Goal: Information Seeking & Learning: Learn about a topic

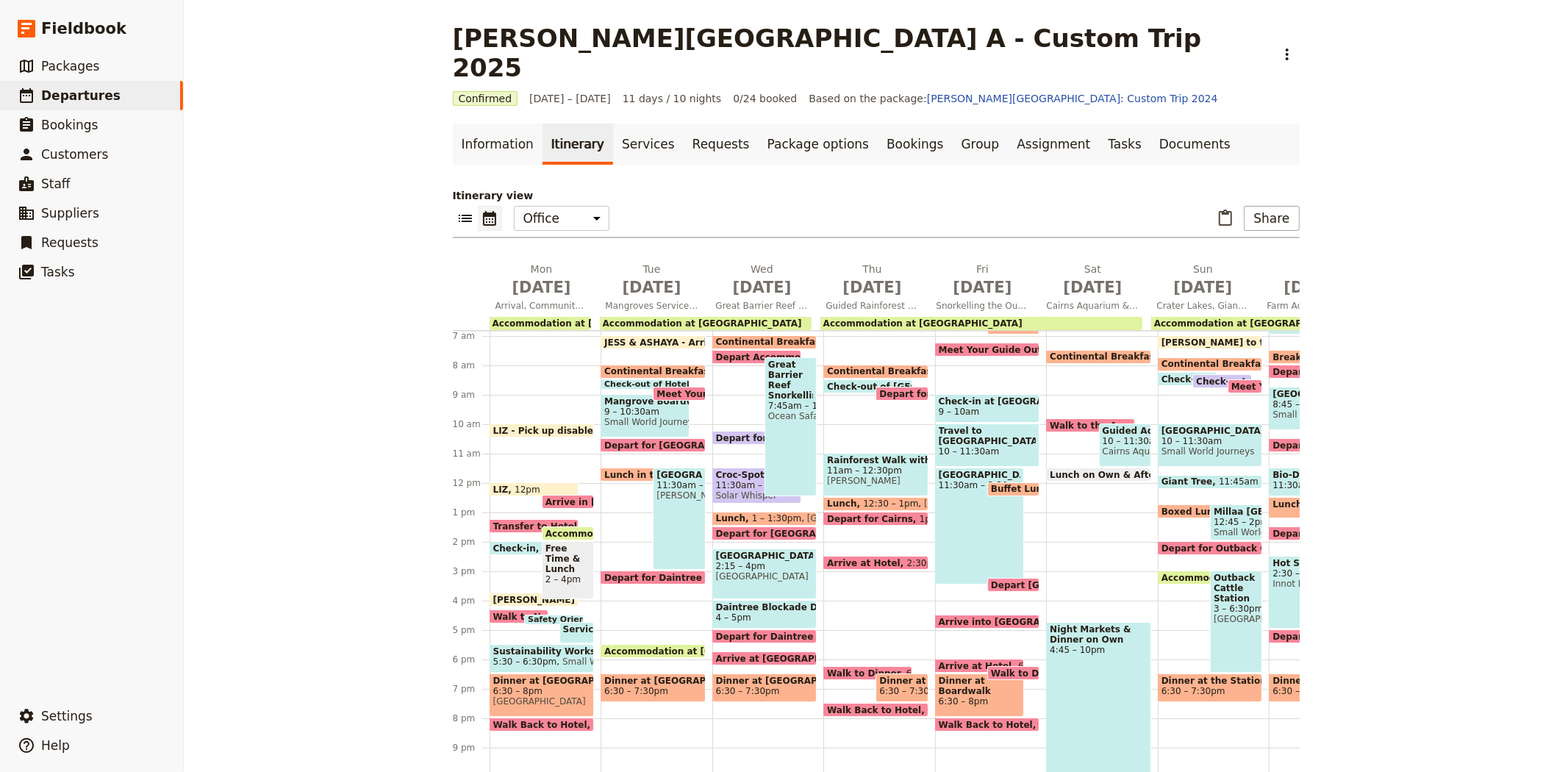
scroll to position [119, 0]
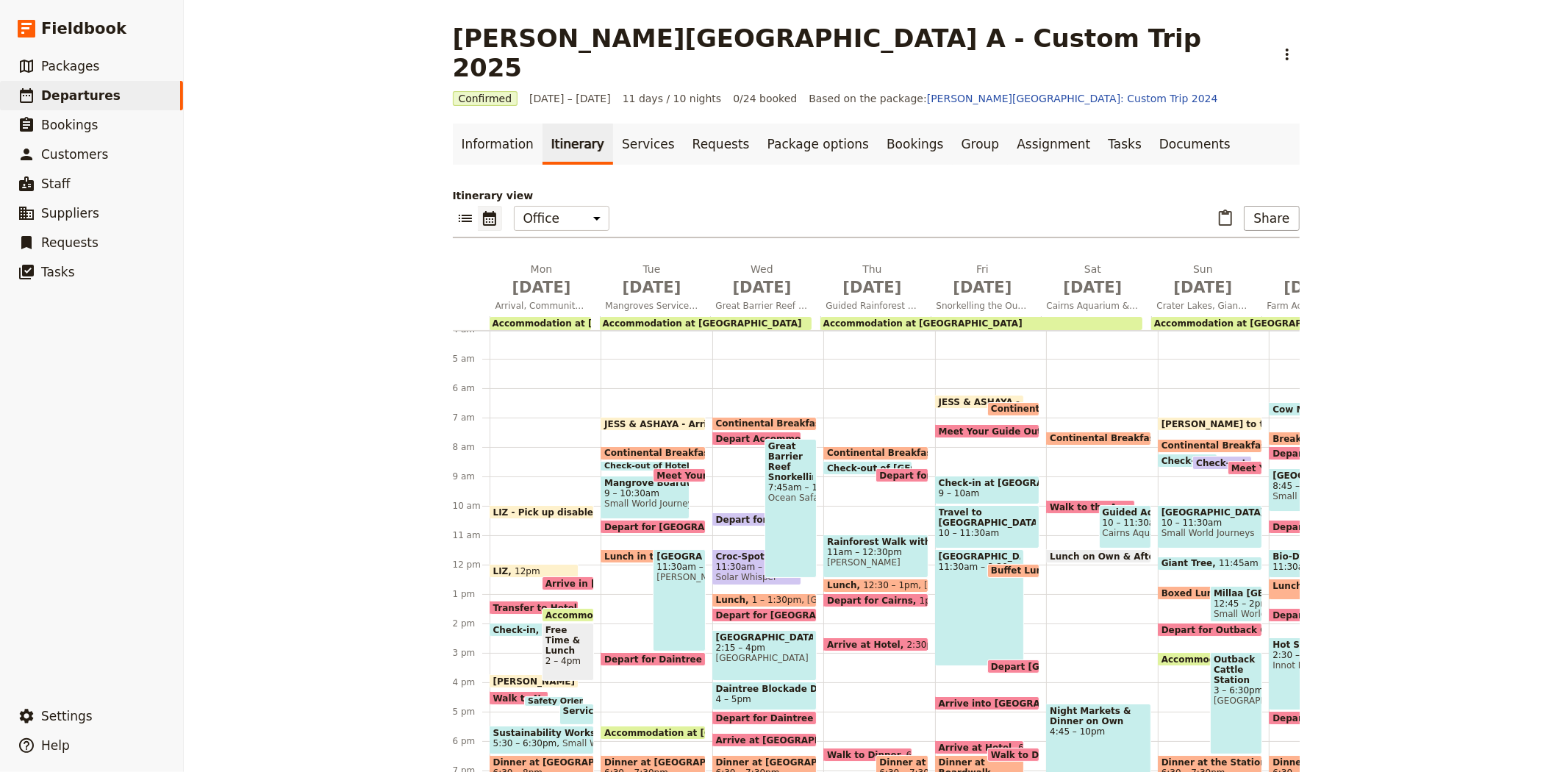
click at [655, 419] on span "JESS & ASHAYA - Arrive to office" at bounding box center [686, 423] width 164 height 9
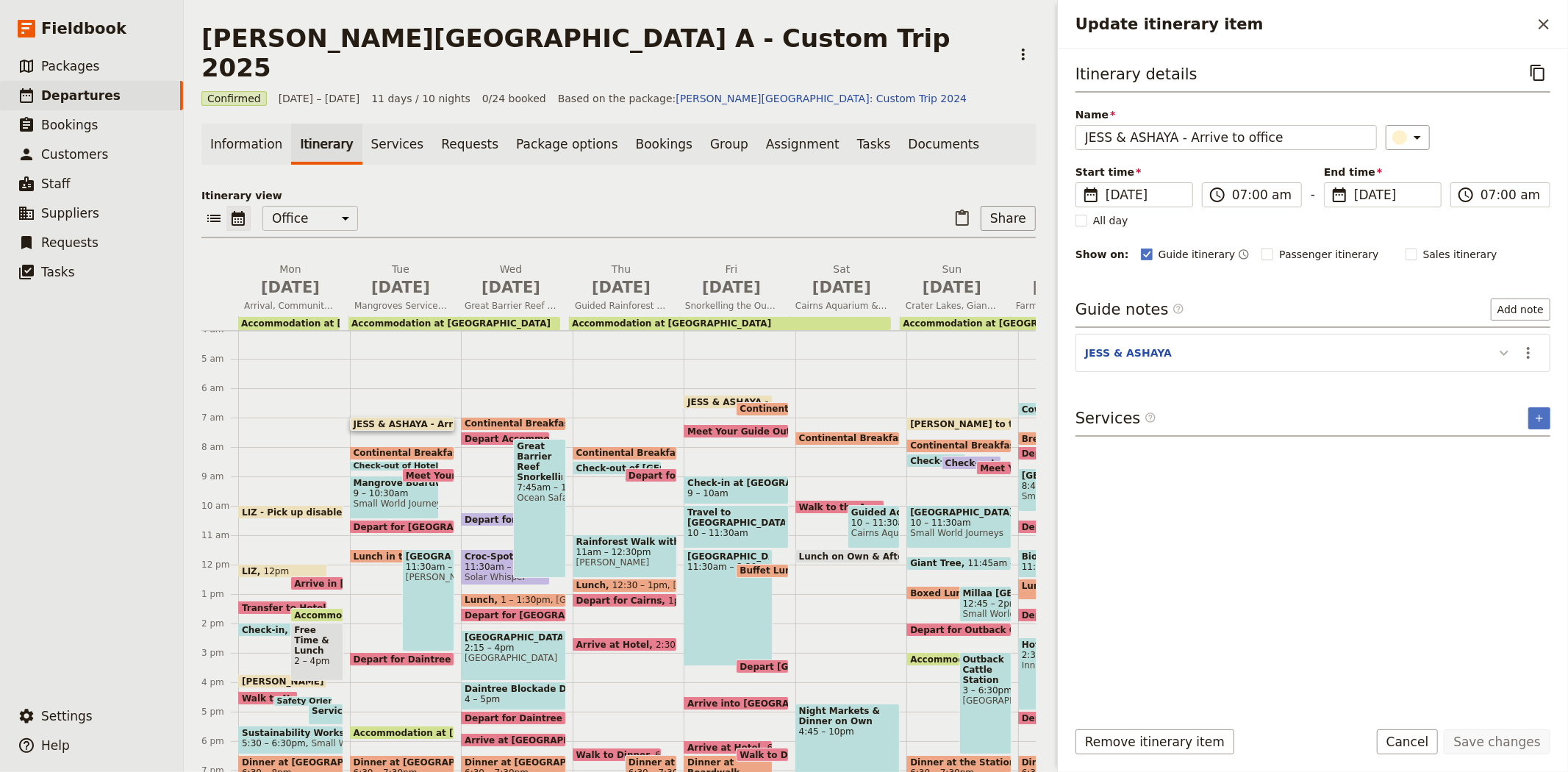
click at [1498, 355] on icon "Update itinerary item" at bounding box center [1504, 353] width 17 height 17
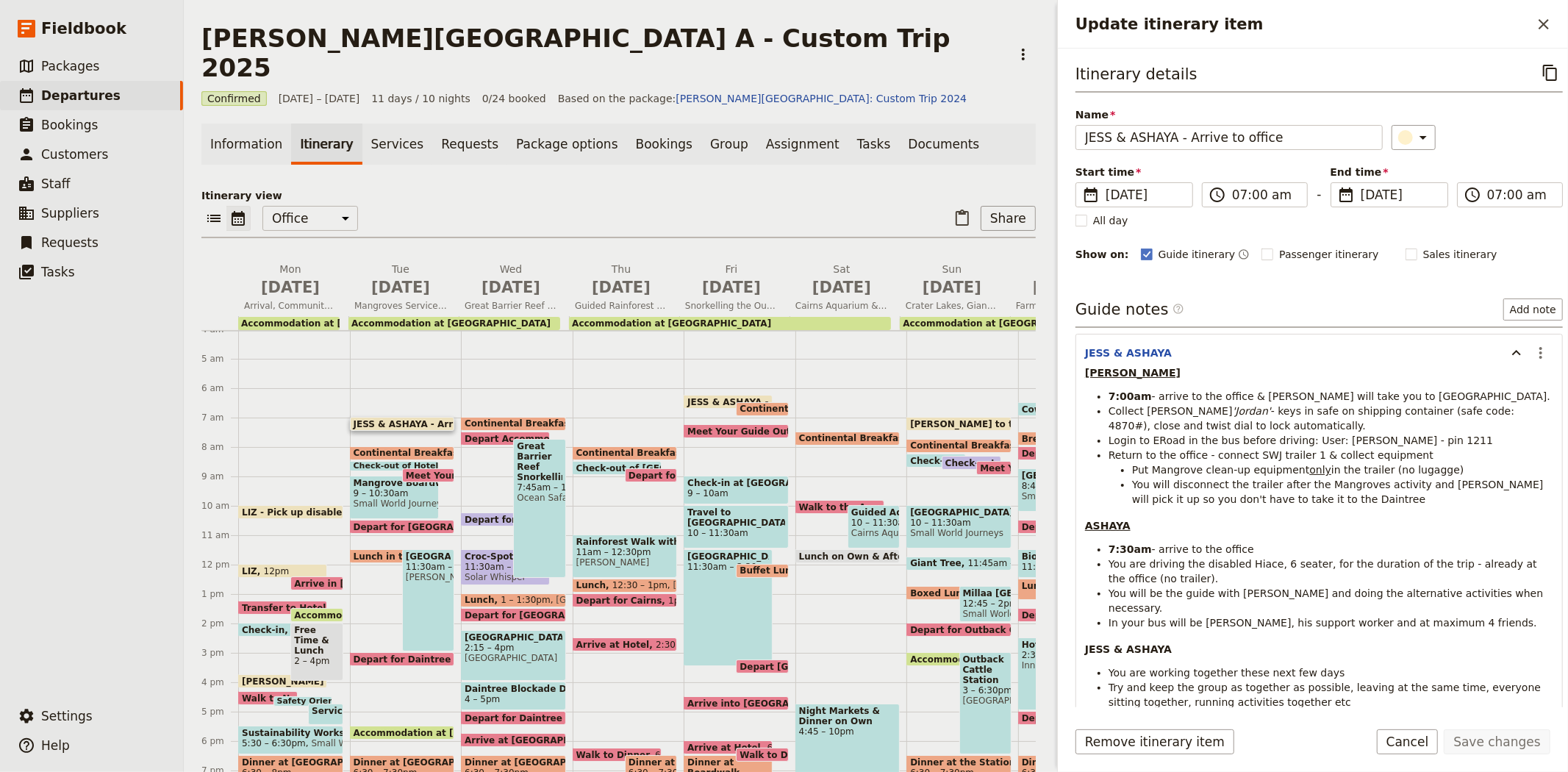
scroll to position [82, 0]
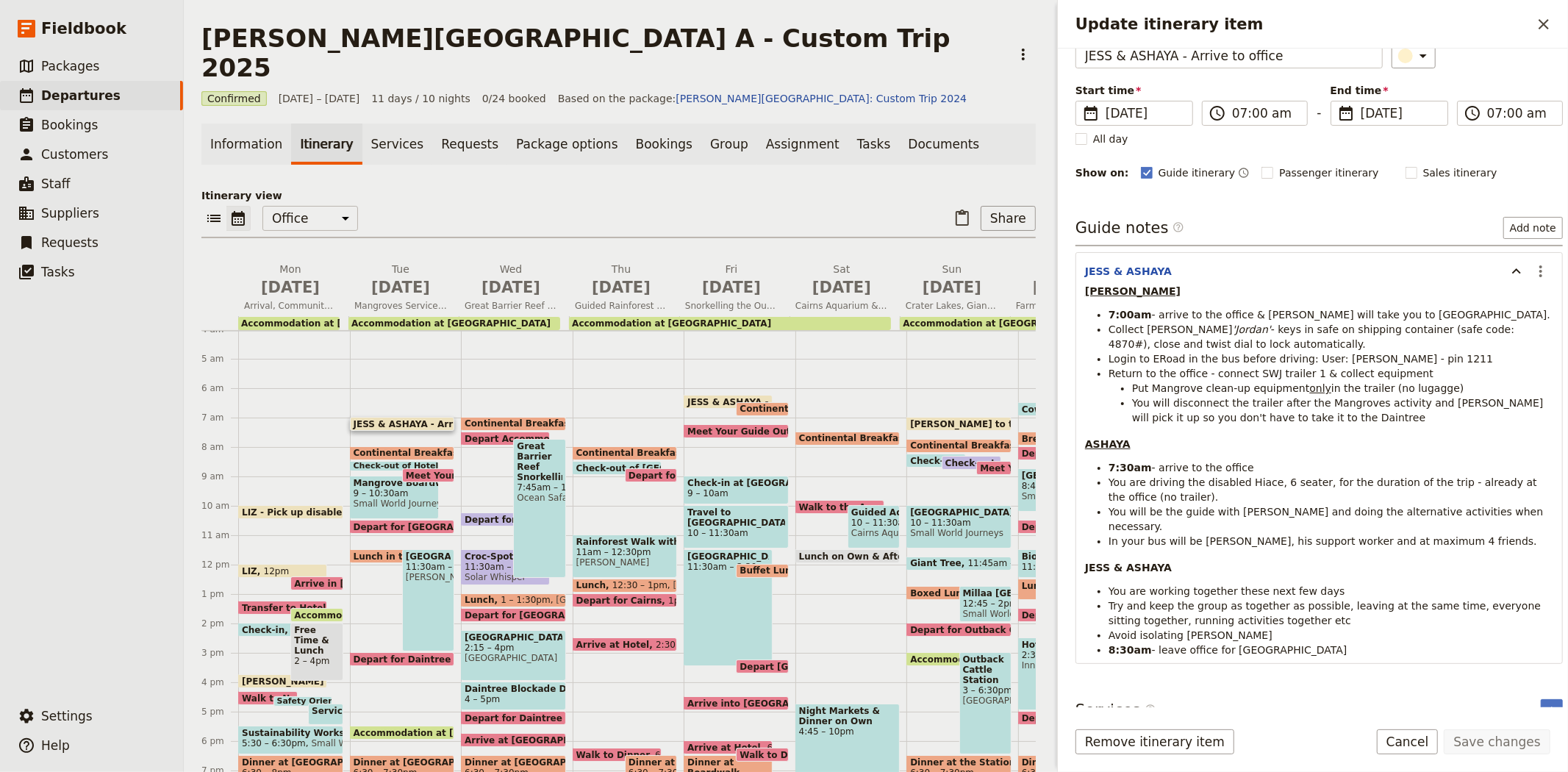
click at [366, 478] on span "Mangrove Boardwalk & Creek Cleanup" at bounding box center [394, 483] width 82 height 10
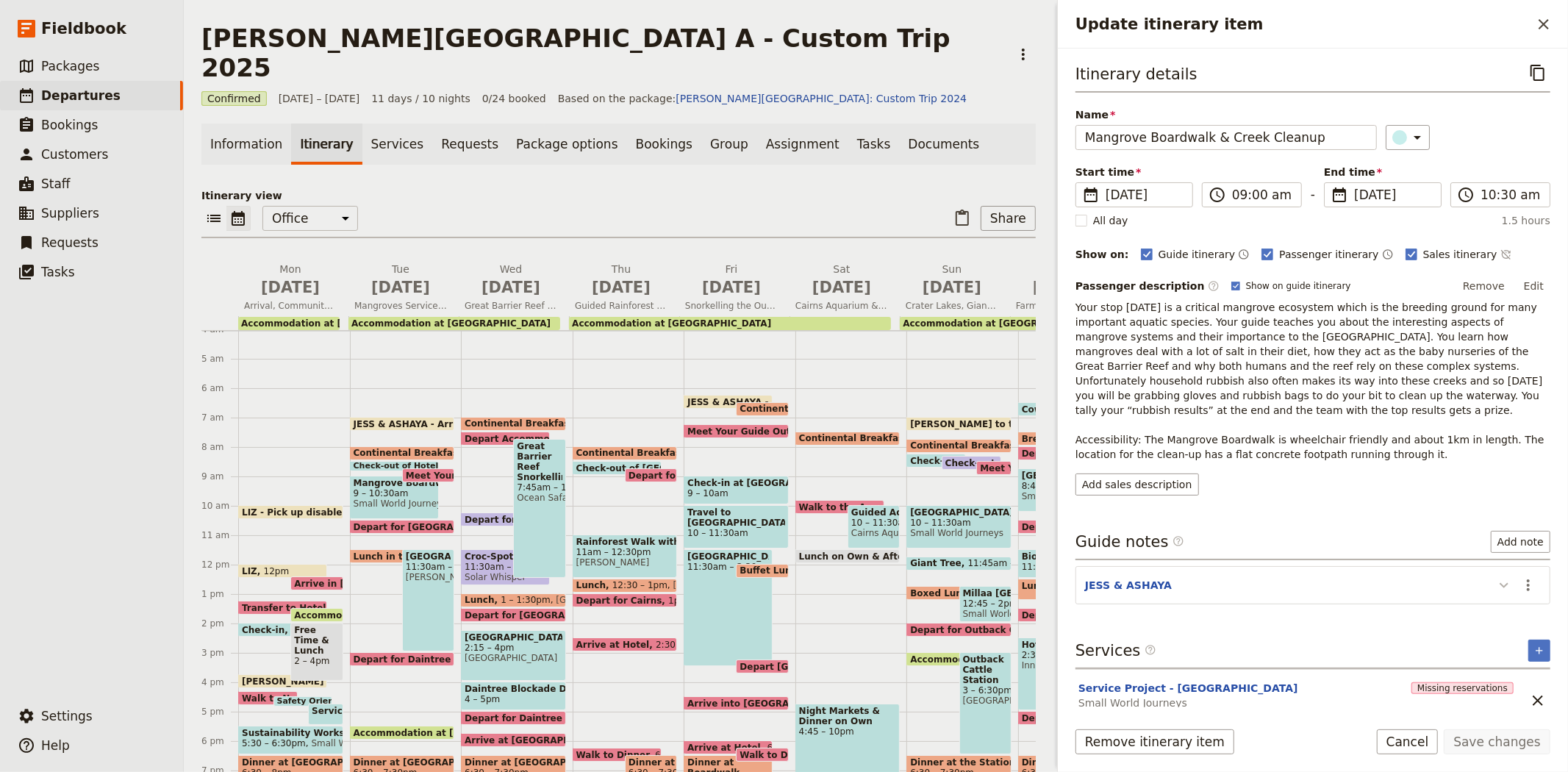
click at [1503, 576] on icon "Update itinerary item" at bounding box center [1504, 584] width 17 height 17
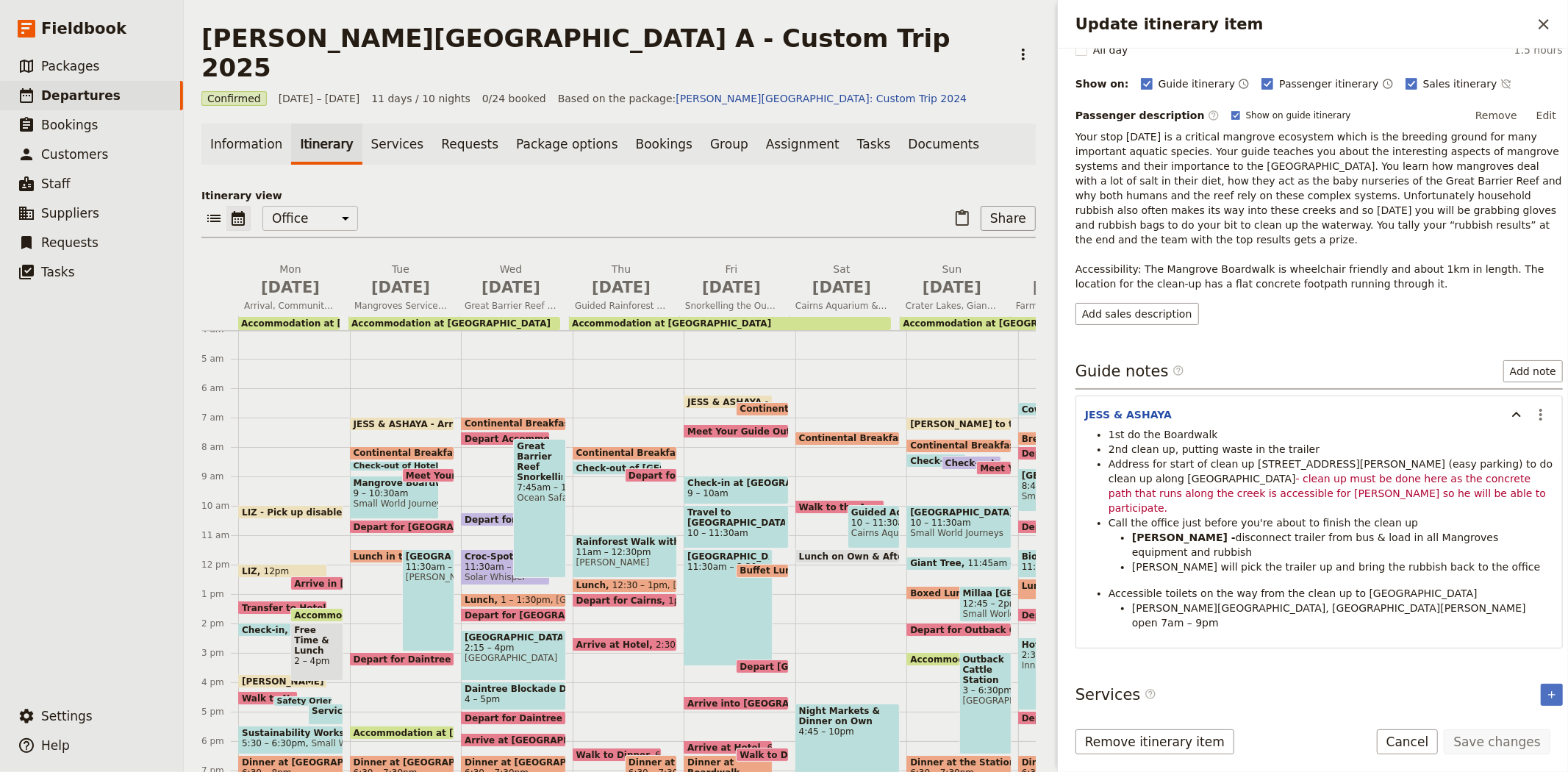
scroll to position [183, 0]
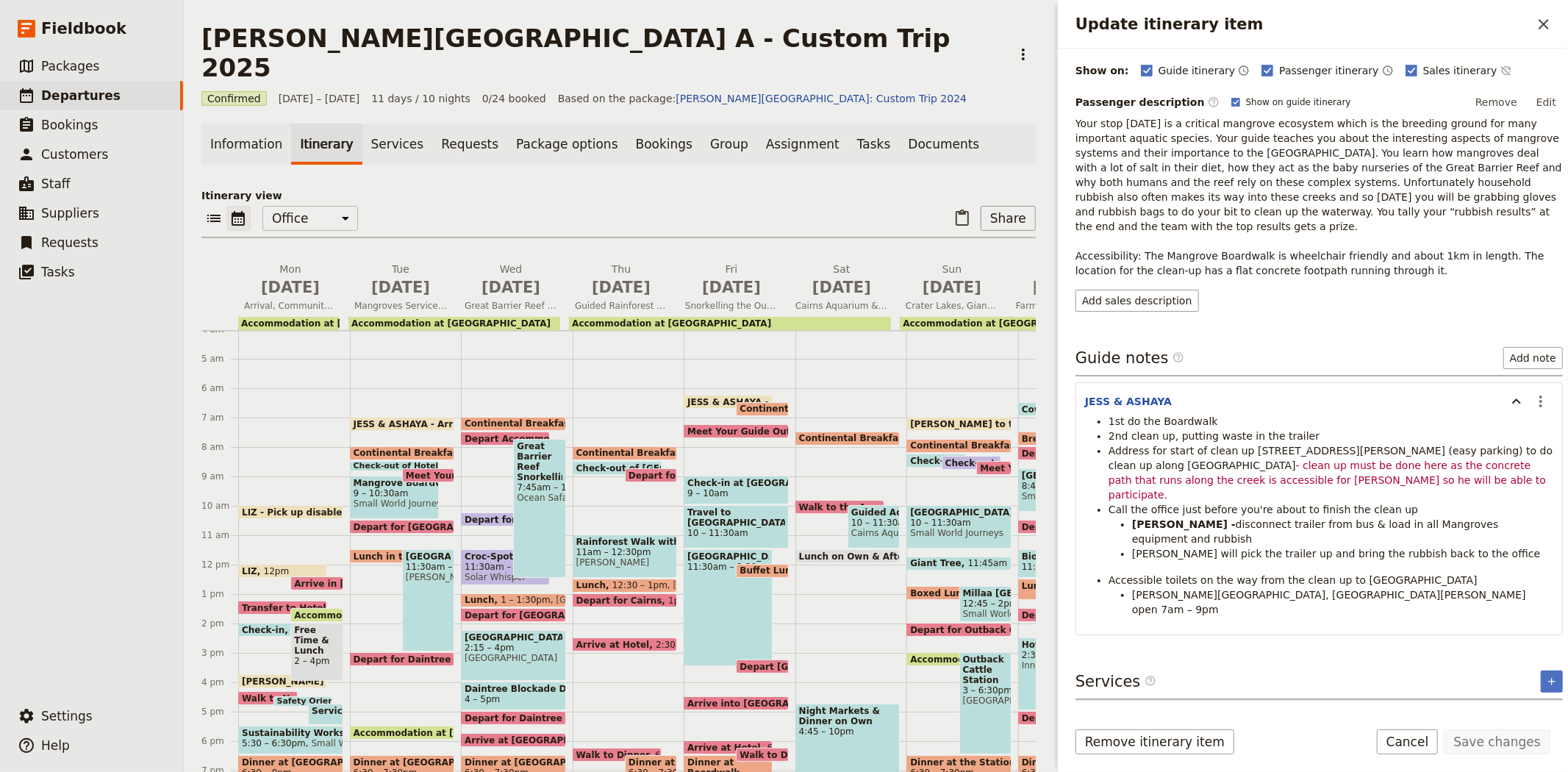
click at [752, 206] on div "​ ​ Office Guide Passenger Sales ​ Share" at bounding box center [618, 222] width 834 height 33
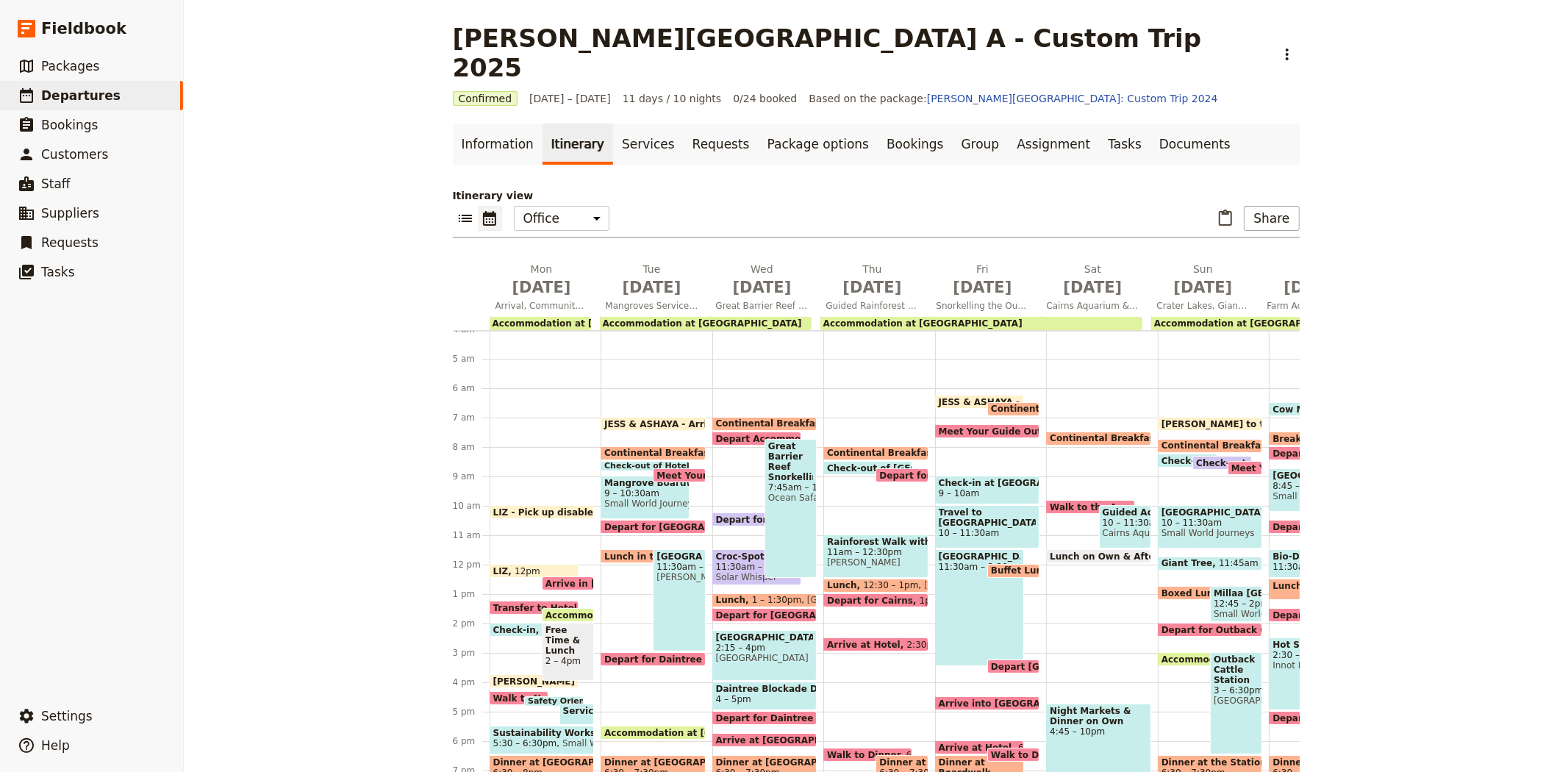
click at [1181, 517] on span "10 – 11:30am" at bounding box center [1211, 522] width 98 height 10
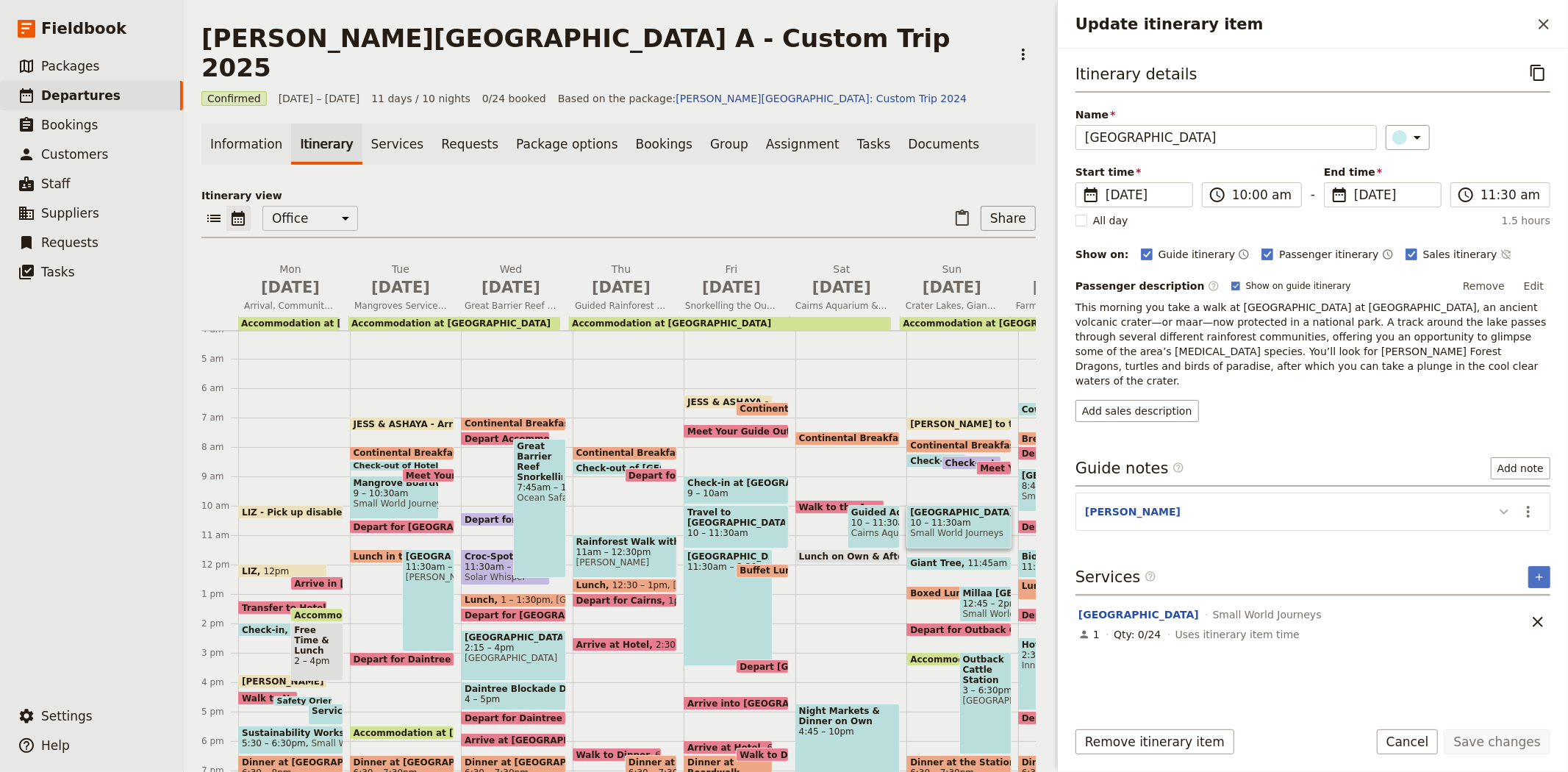
click at [1503, 503] on icon "Update itinerary item" at bounding box center [1504, 511] width 17 height 17
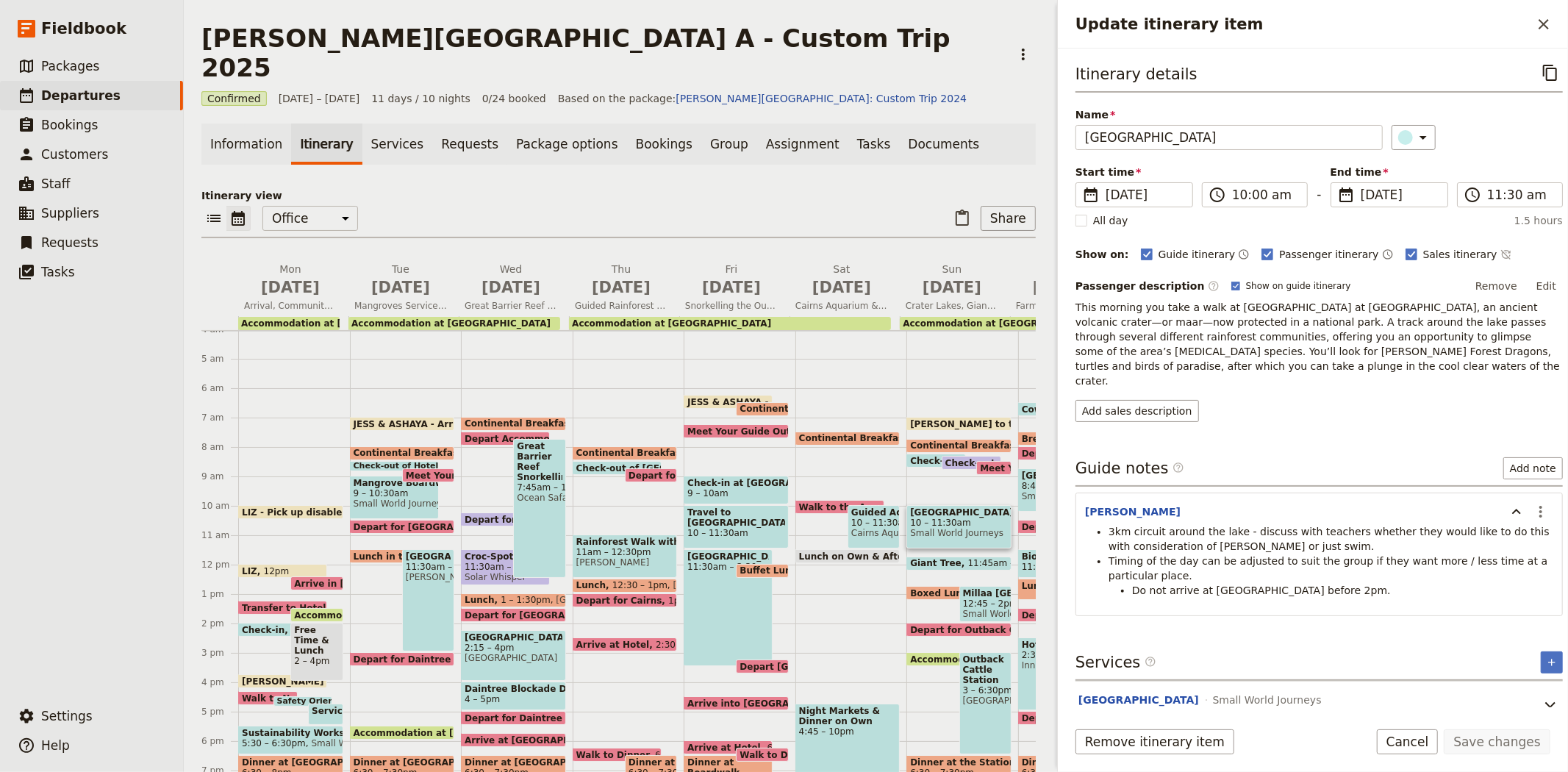
click at [1353, 400] on div "Add sales description" at bounding box center [1319, 411] width 487 height 22
click at [772, 213] on div "Itinerary view ​ ​ Office Guide Passenger Sales ​ Share [DATE] Arrival, Communi…" at bounding box center [618, 483] width 834 height 590
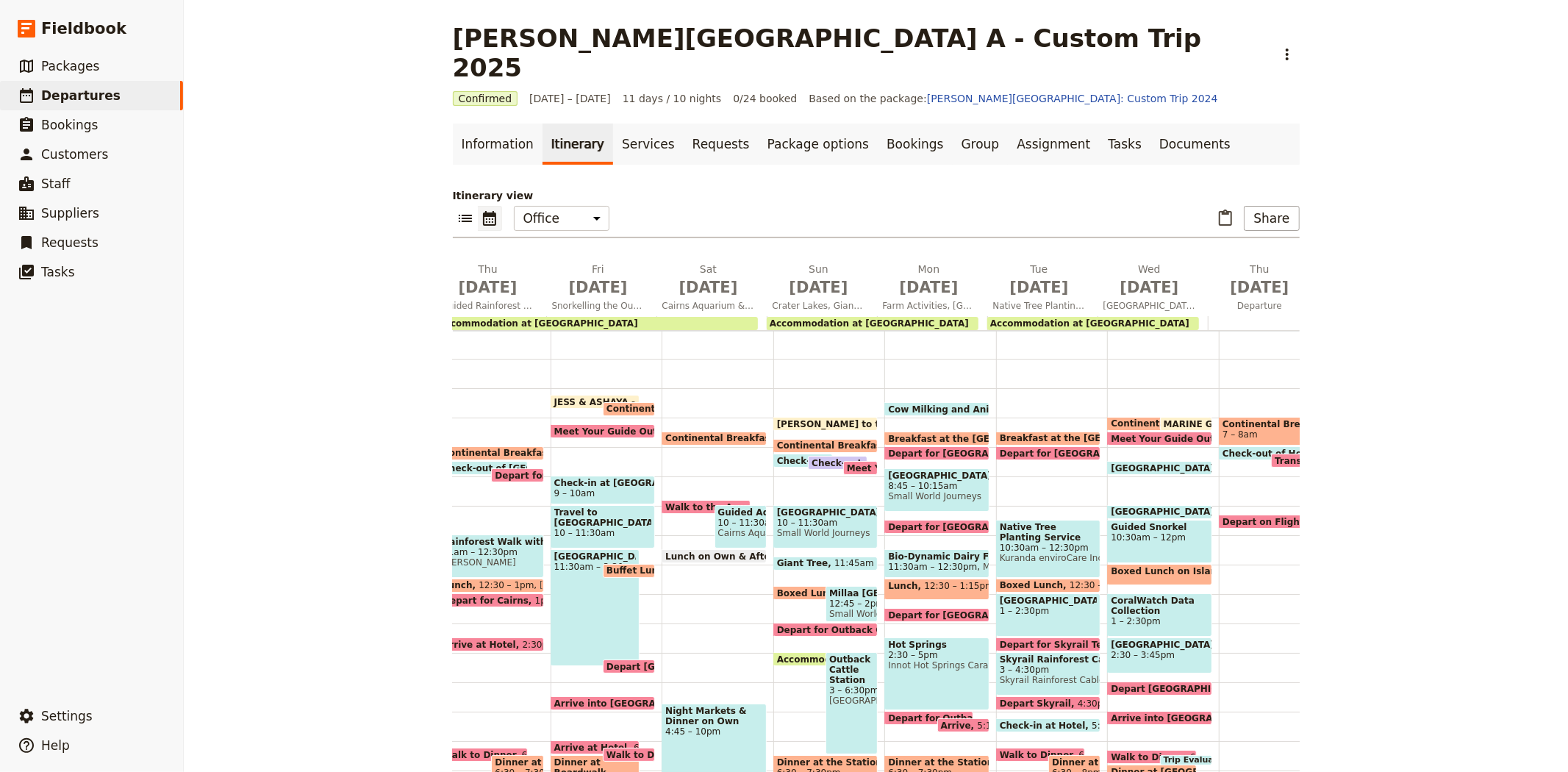
scroll to position [0, 406]
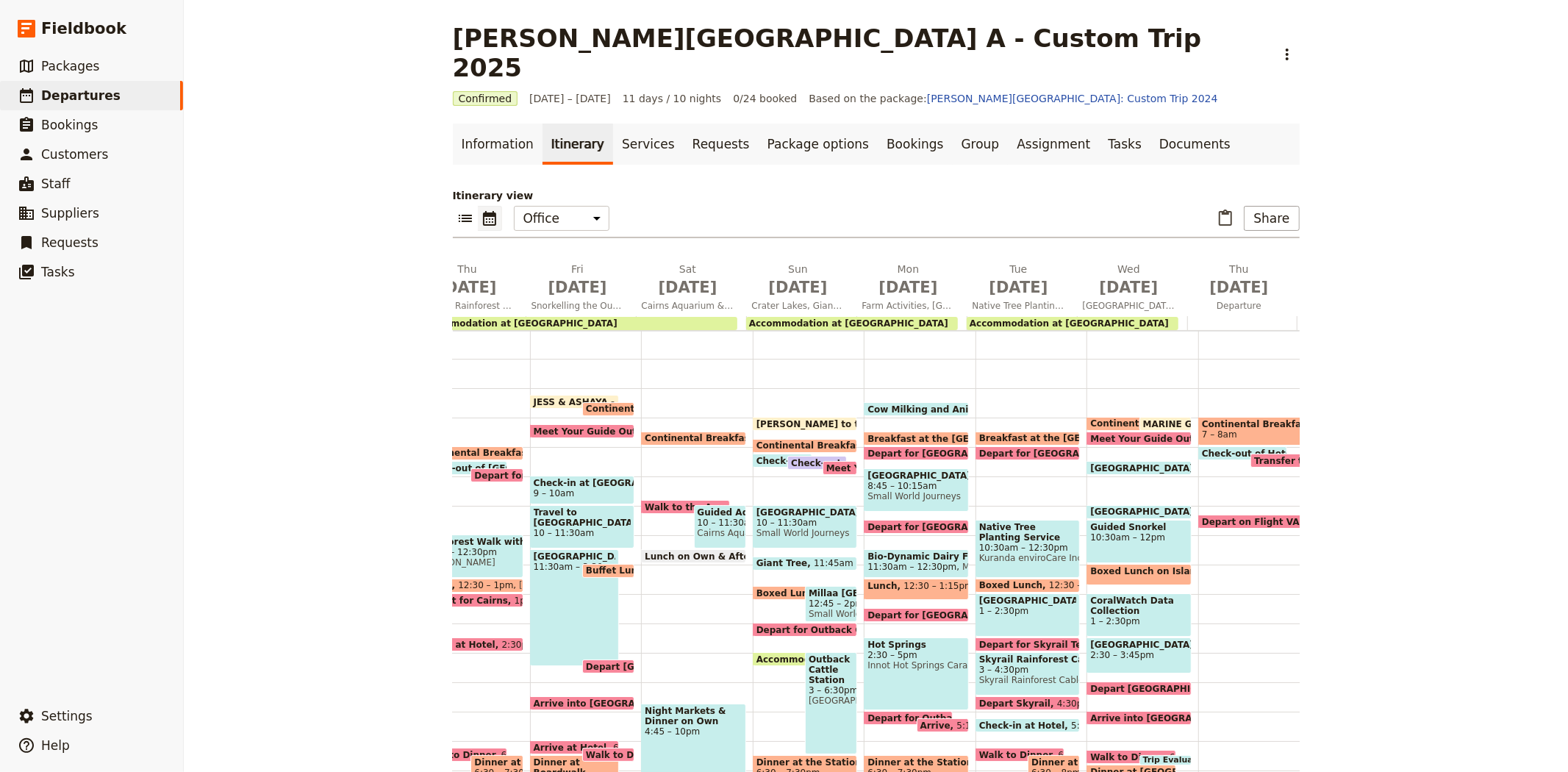
click at [878, 468] on div "[GEOGRAPHIC_DATA] 8:45 – 10:15am Small World Journeys" at bounding box center [916, 490] width 105 height 43
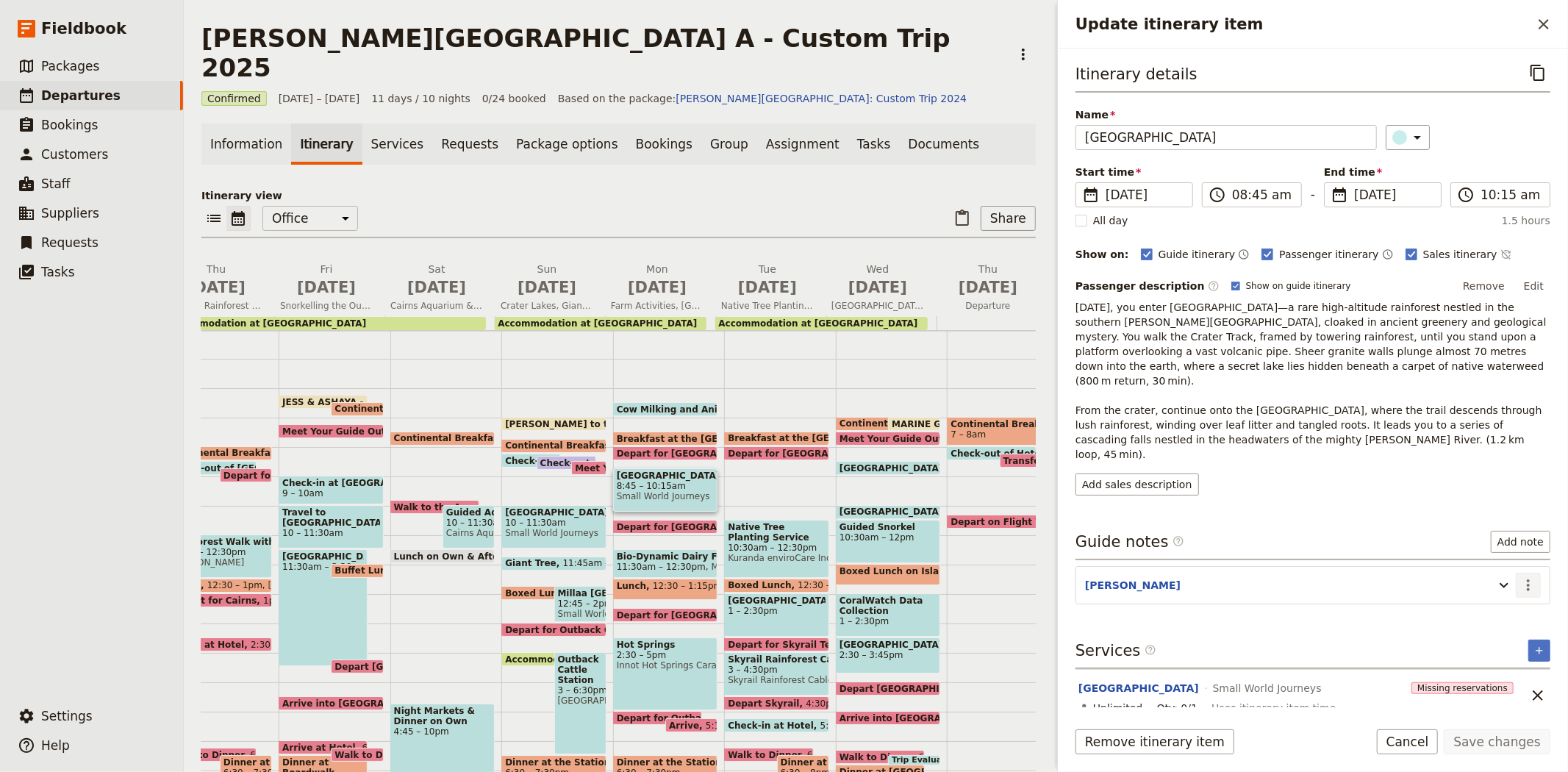
click at [1504, 576] on icon "Update itinerary item" at bounding box center [1504, 584] width 17 height 17
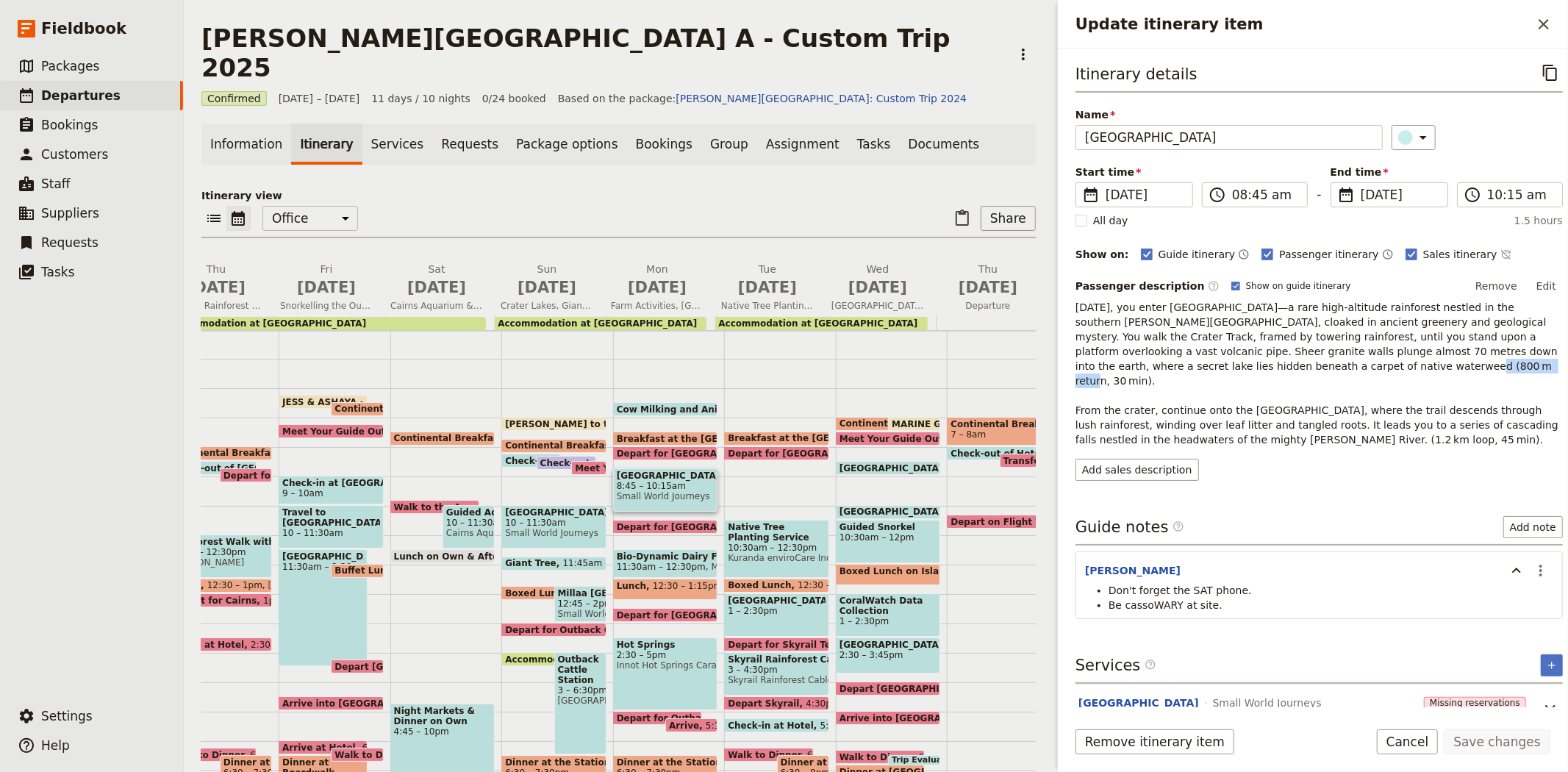
drag, startPoint x: 1255, startPoint y: 364, endPoint x: 1317, endPoint y: 360, distance: 62.1
click at [1317, 360] on p "[DATE], you enter [GEOGRAPHIC_DATA]—a rare high‑altitude rainforest nestled in …" at bounding box center [1319, 373] width 487 height 147
click at [1237, 353] on p "[DATE], you enter [GEOGRAPHIC_DATA]—a rare high‑altitude rainforest nestled in …" at bounding box center [1319, 373] width 487 height 147
click at [1546, 12] on button "​" at bounding box center [1544, 24] width 25 height 25
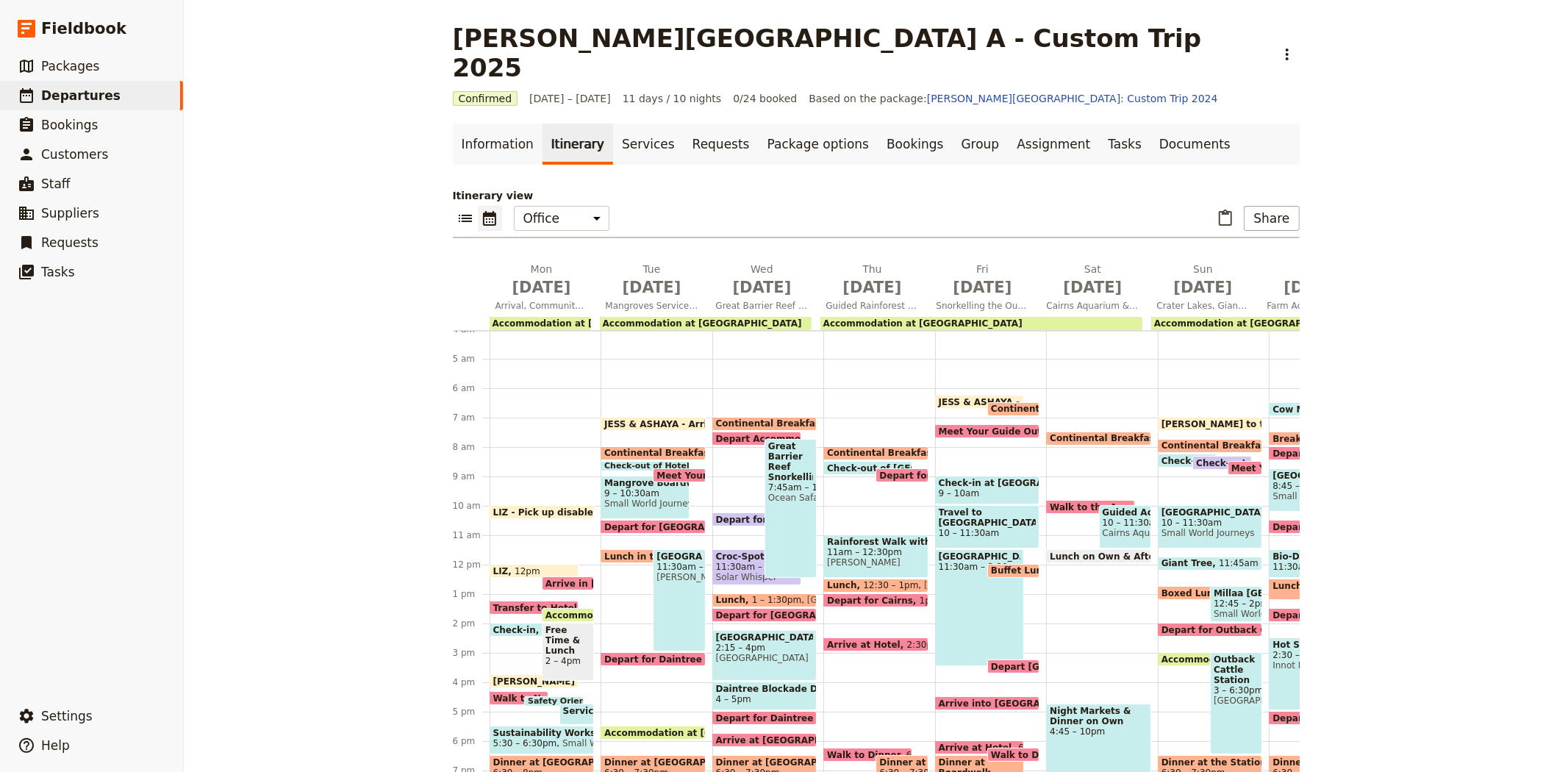
scroll to position [0, 401]
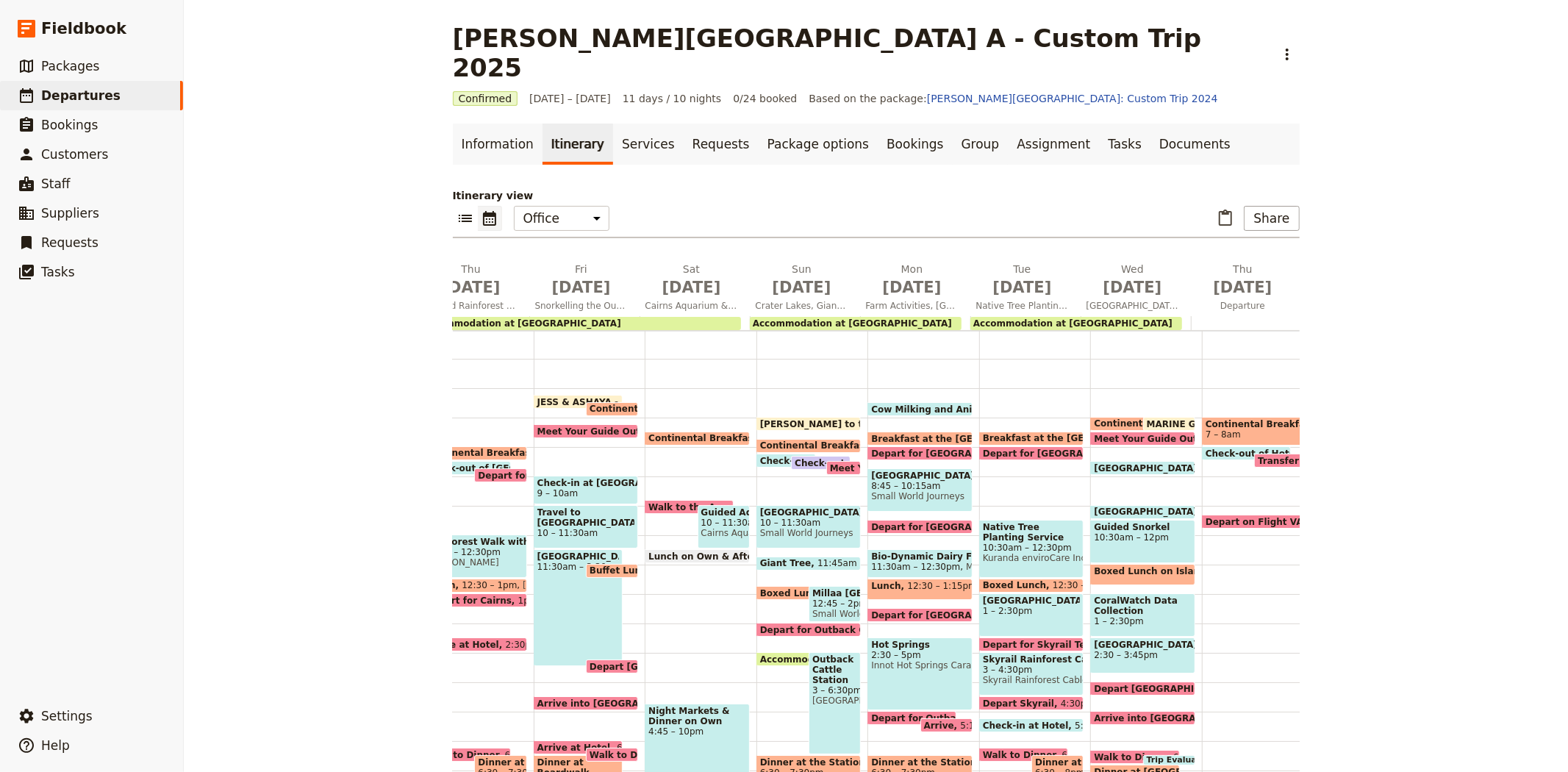
click at [777, 419] on span "[PERSON_NAME] to the Office" at bounding box center [837, 423] width 153 height 9
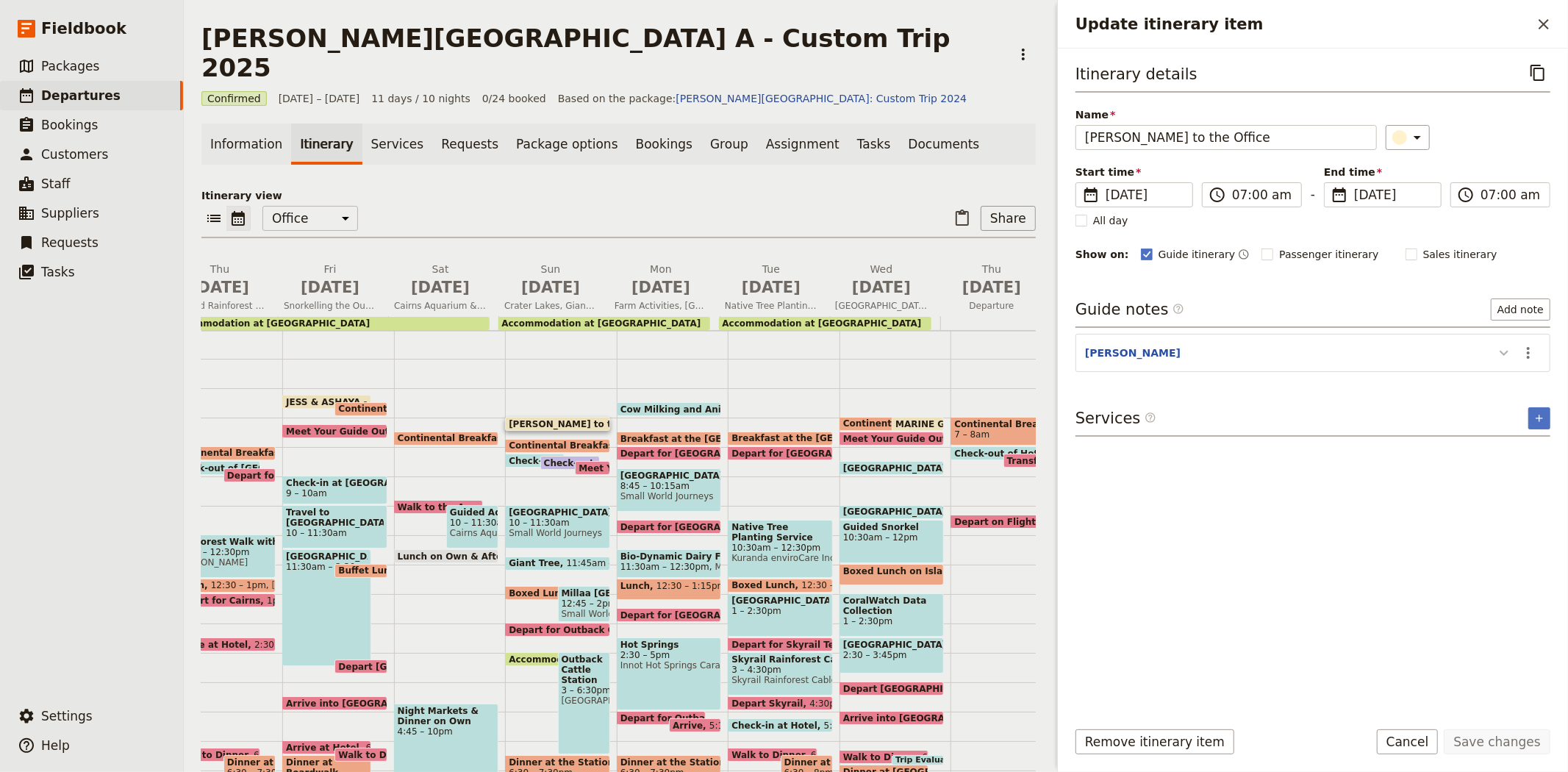
click at [1509, 345] on icon "Update itinerary item" at bounding box center [1504, 353] width 17 height 17
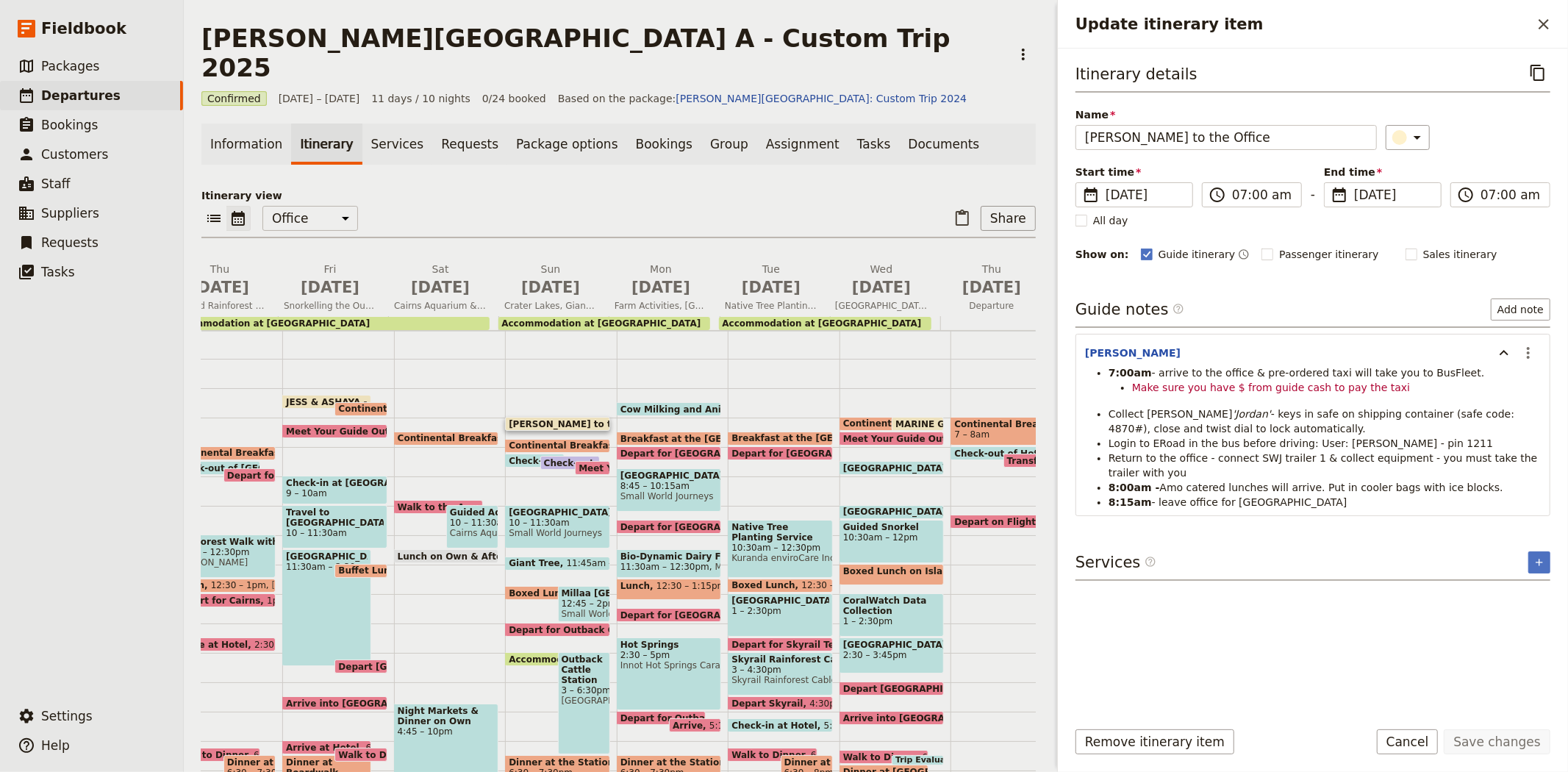
click at [703, 188] on p "Itinerary view" at bounding box center [618, 195] width 834 height 15
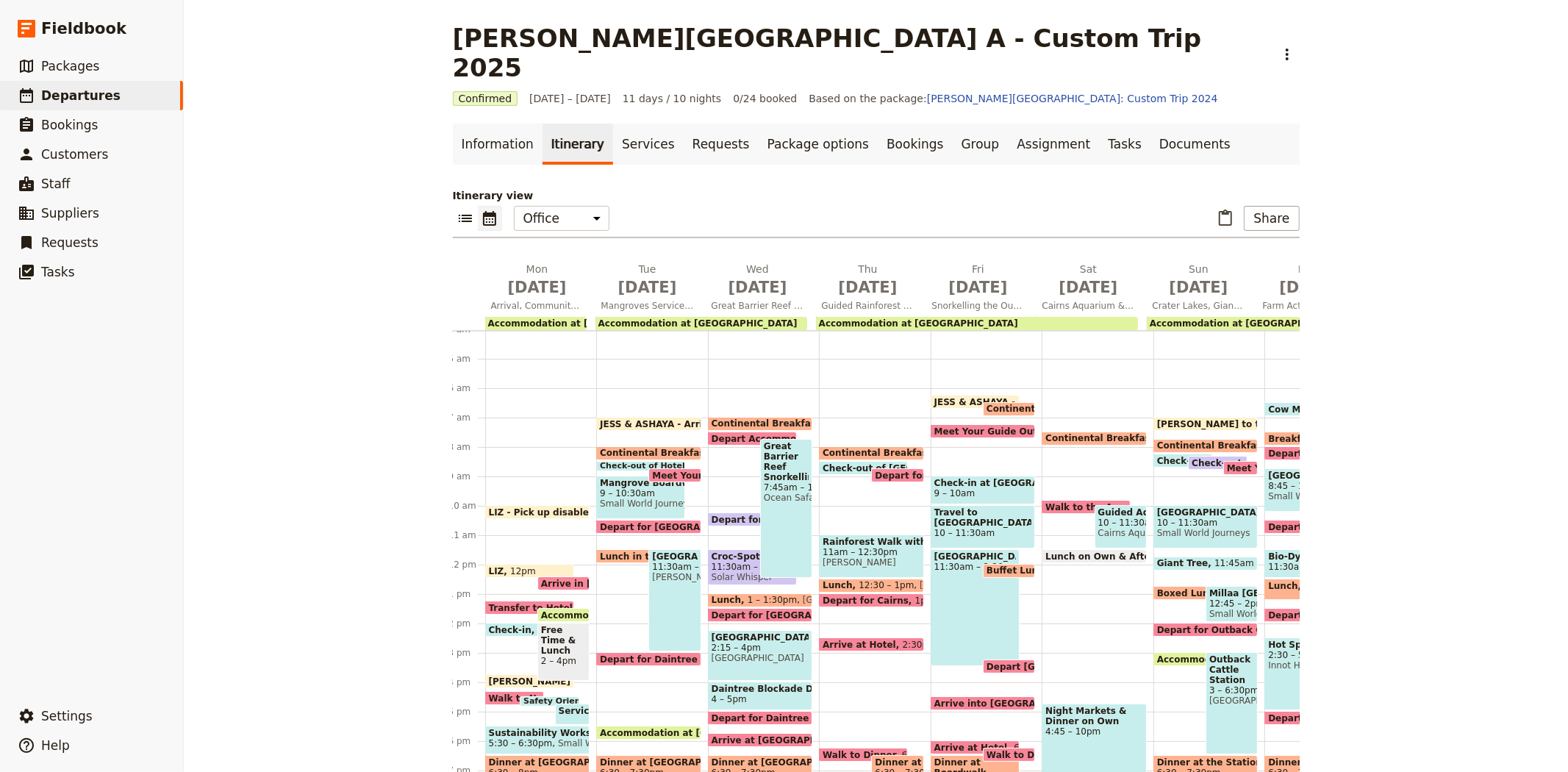
scroll to position [0, 0]
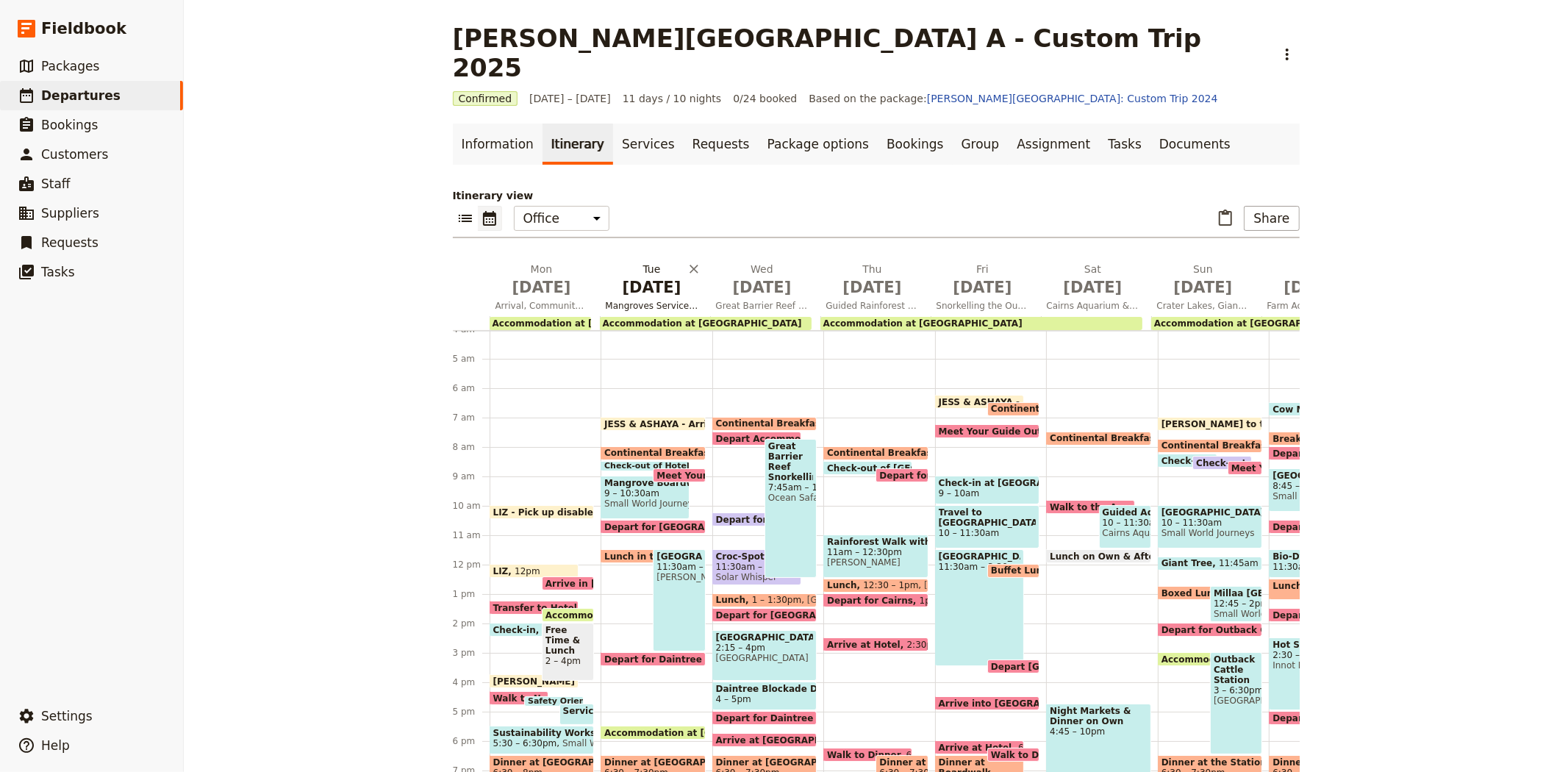
click at [654, 276] on span "[DATE]" at bounding box center [653, 287] width 93 height 22
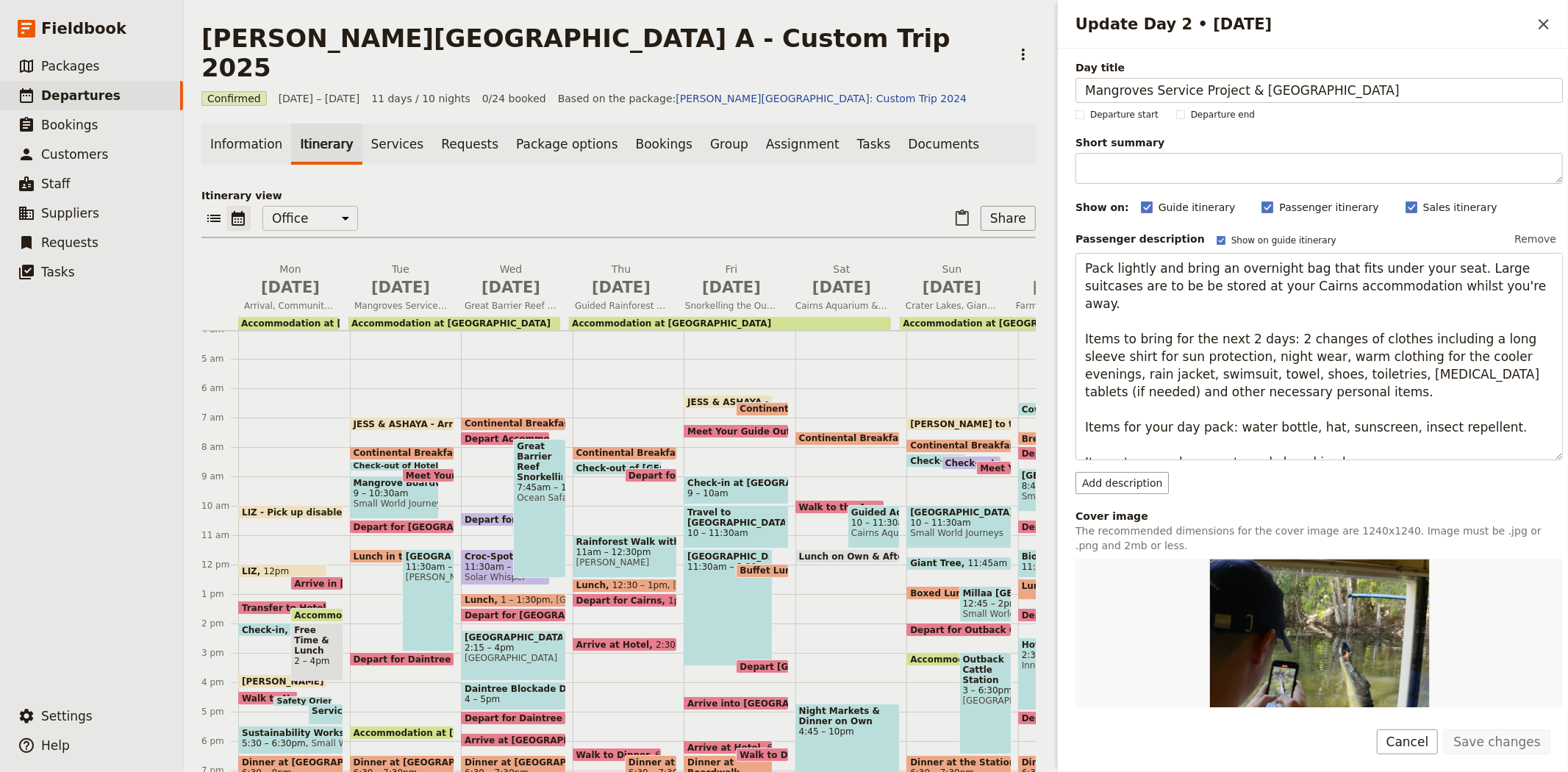
click at [475, 188] on p "Itinerary view" at bounding box center [618, 195] width 834 height 15
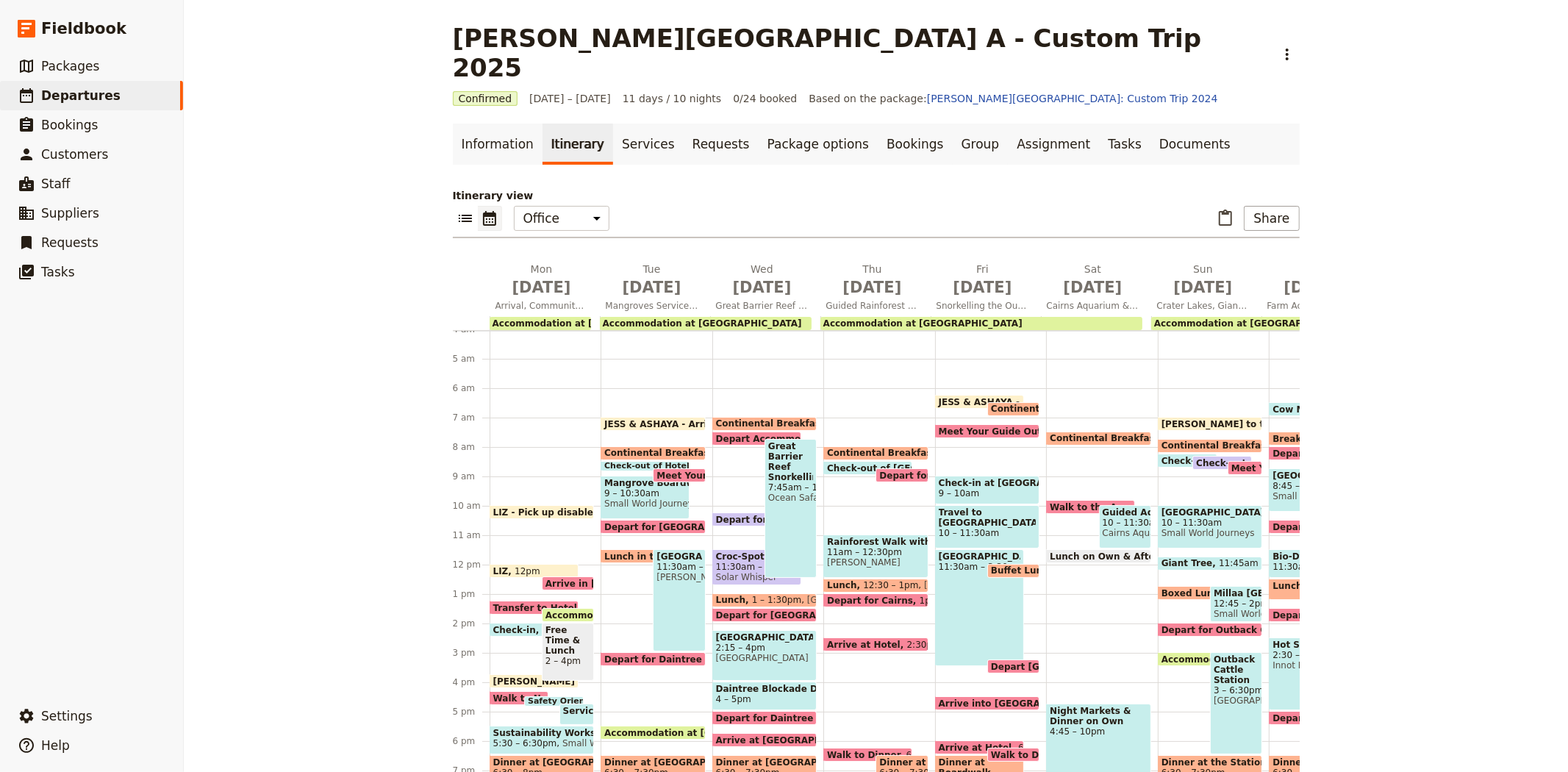
click at [637, 419] on span "JESS & ASHAYA - Arrive to office" at bounding box center [686, 423] width 164 height 9
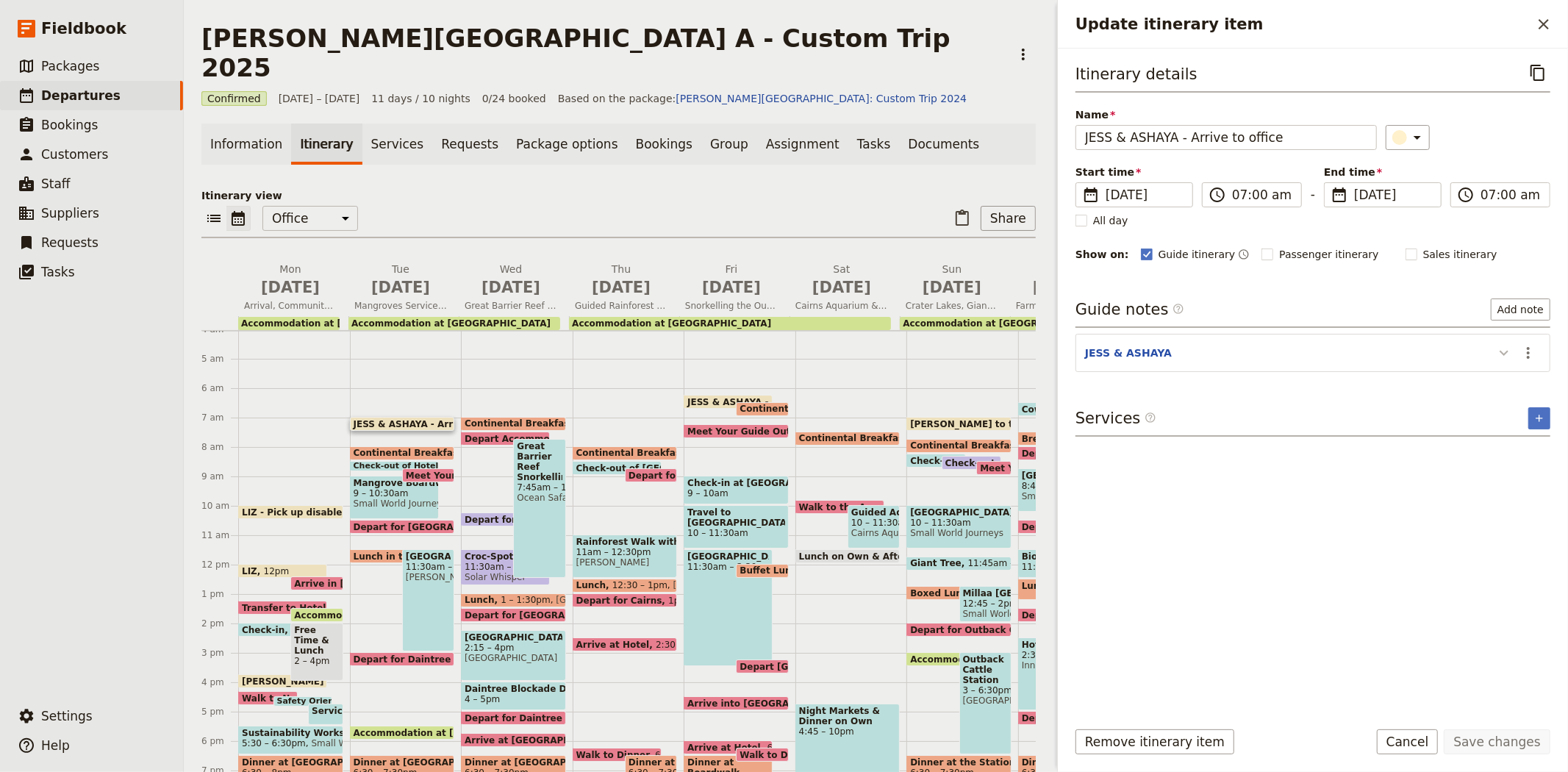
click at [1503, 364] on button "Update itinerary item" at bounding box center [1503, 352] width 23 height 24
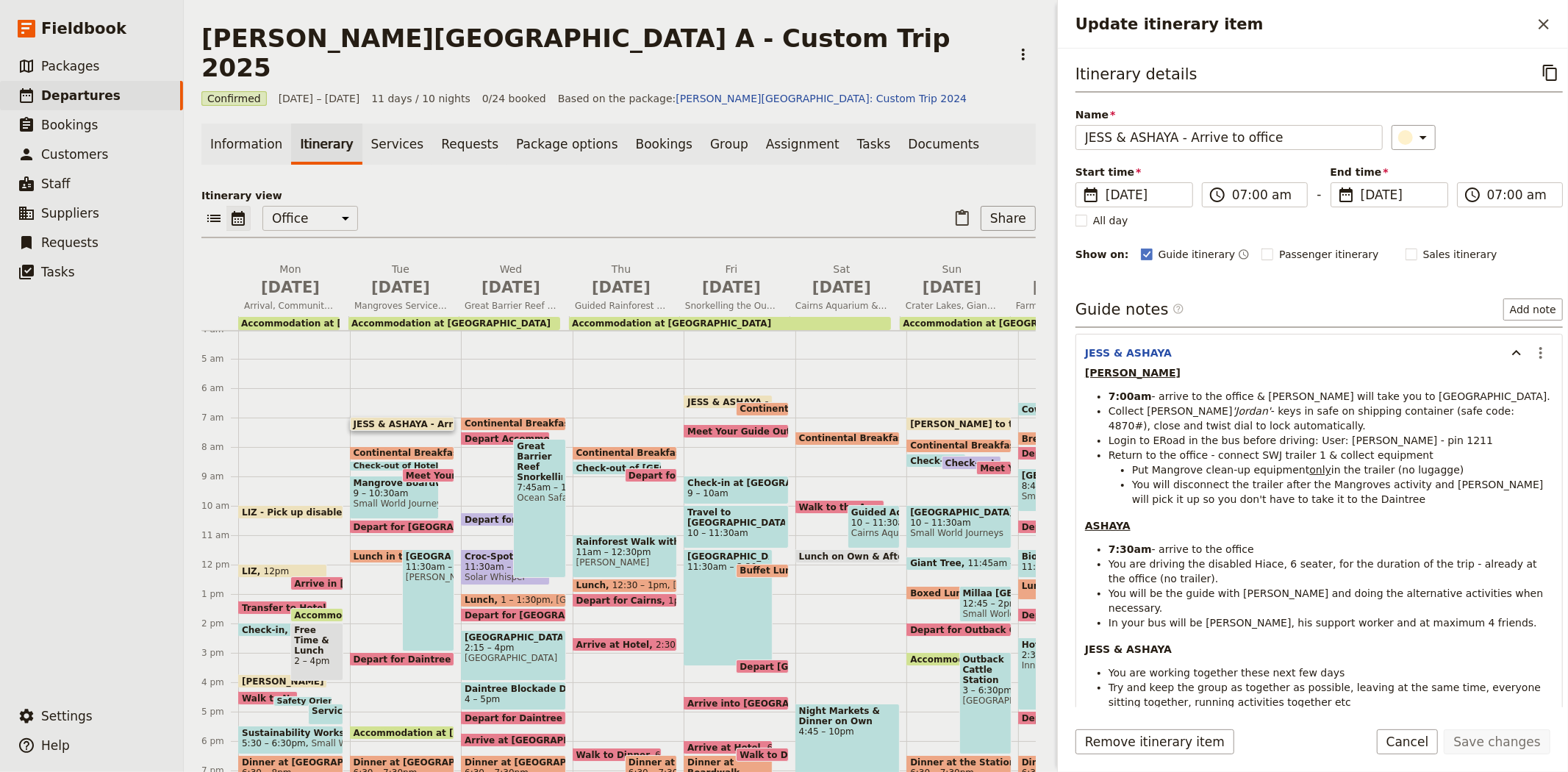
click at [561, 206] on div "​ ​ Office Guide Passenger Sales ​ Share" at bounding box center [618, 222] width 834 height 33
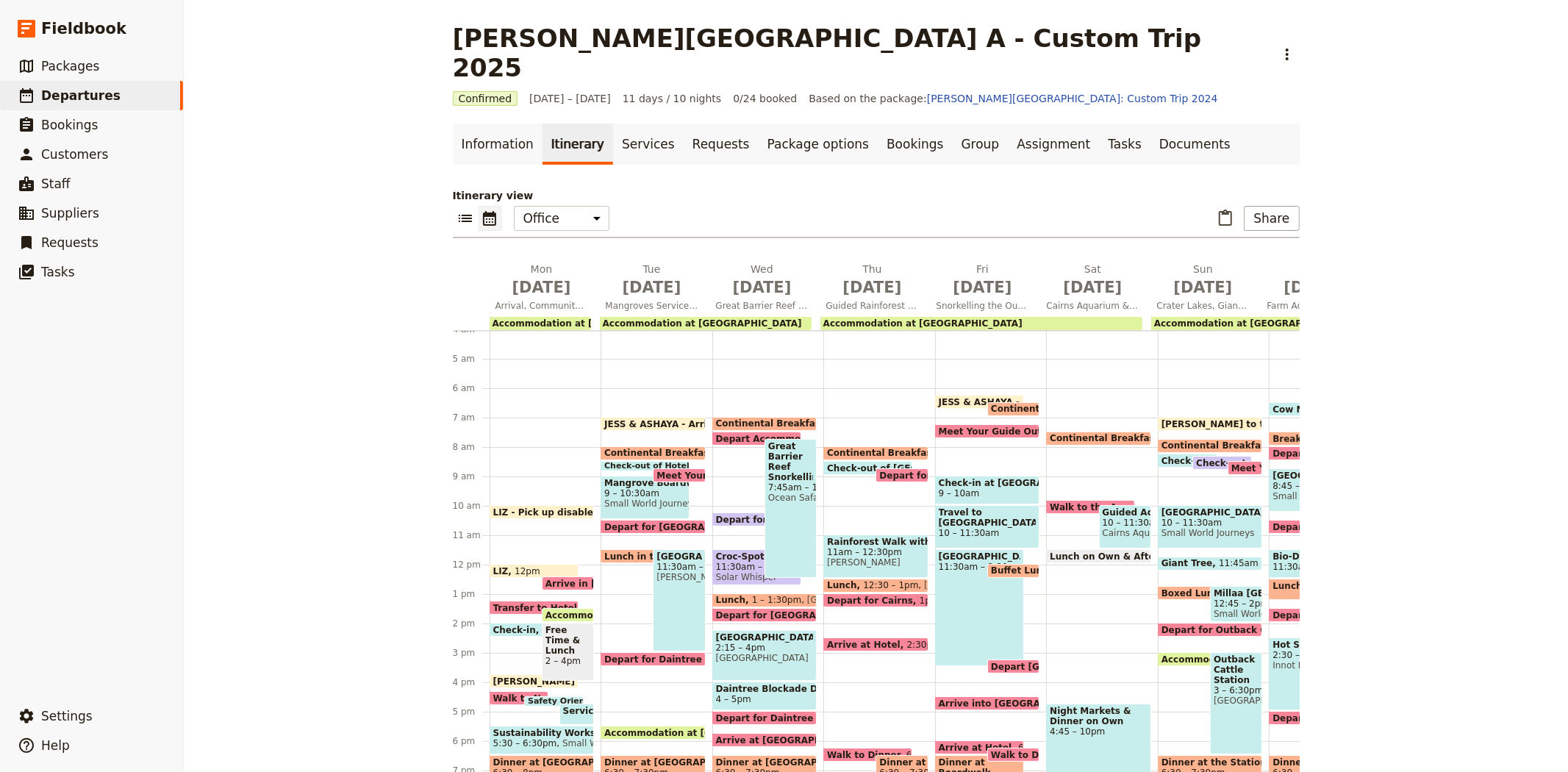
scroll to position [201, 0]
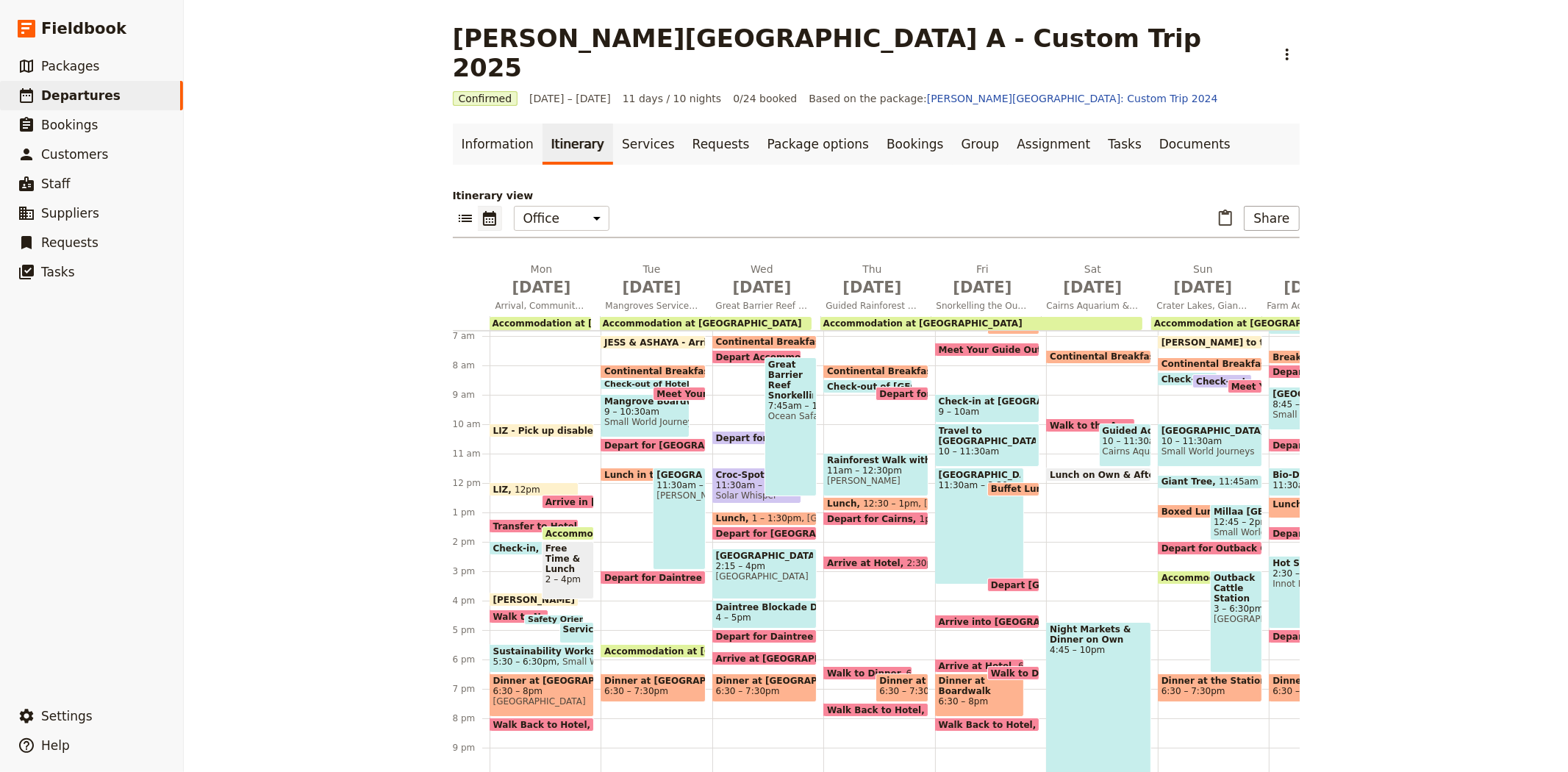
click at [865, 466] on span "11am – 12:30pm" at bounding box center [877, 471] width 98 height 10
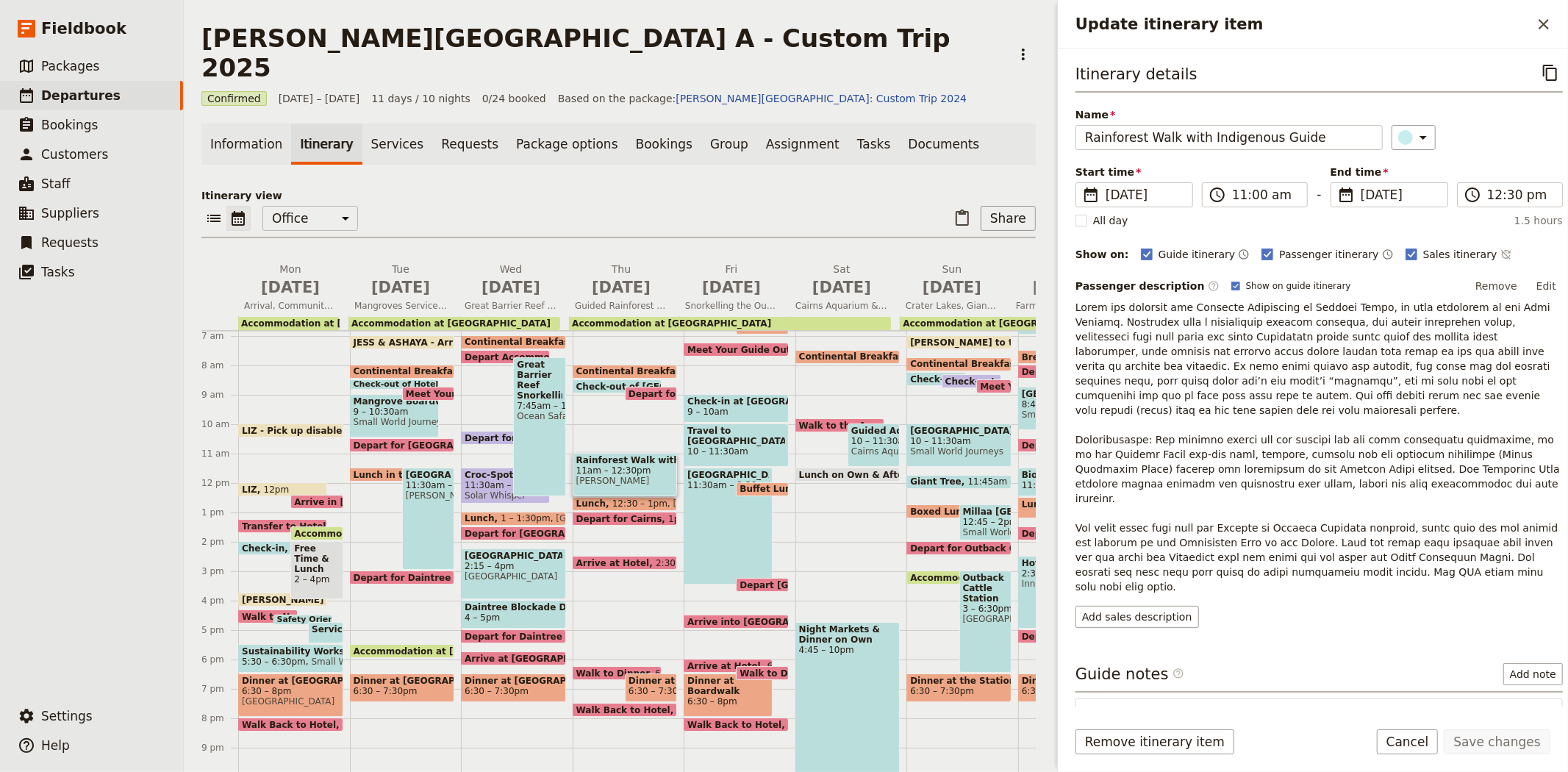
click at [614, 206] on div "​ ​ Office Guide Passenger Sales ​ Share" at bounding box center [618, 222] width 834 height 33
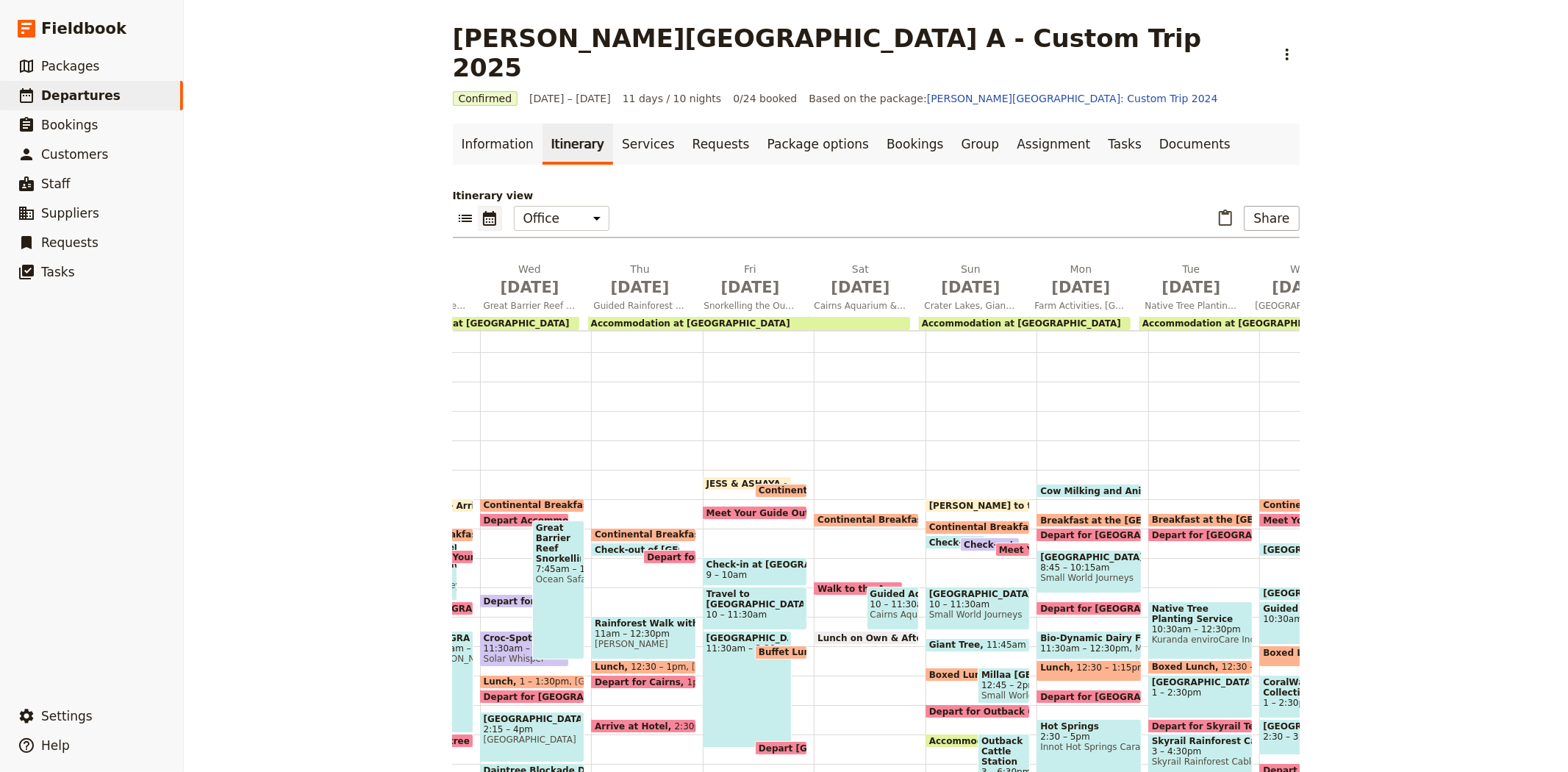
scroll to position [119, 0]
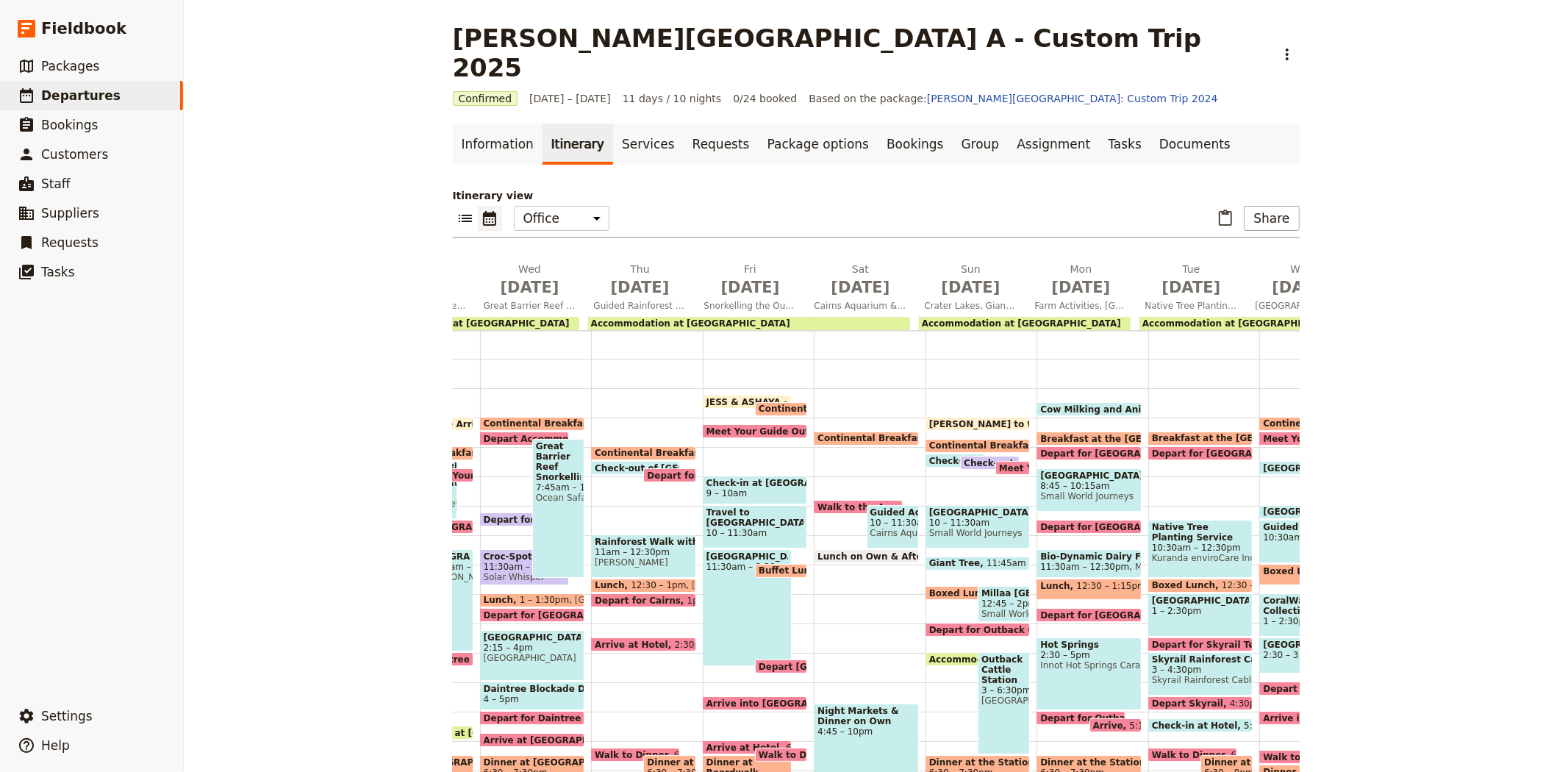
click at [511, 561] on span "11:30am – 12:45pm" at bounding box center [524, 566] width 82 height 10
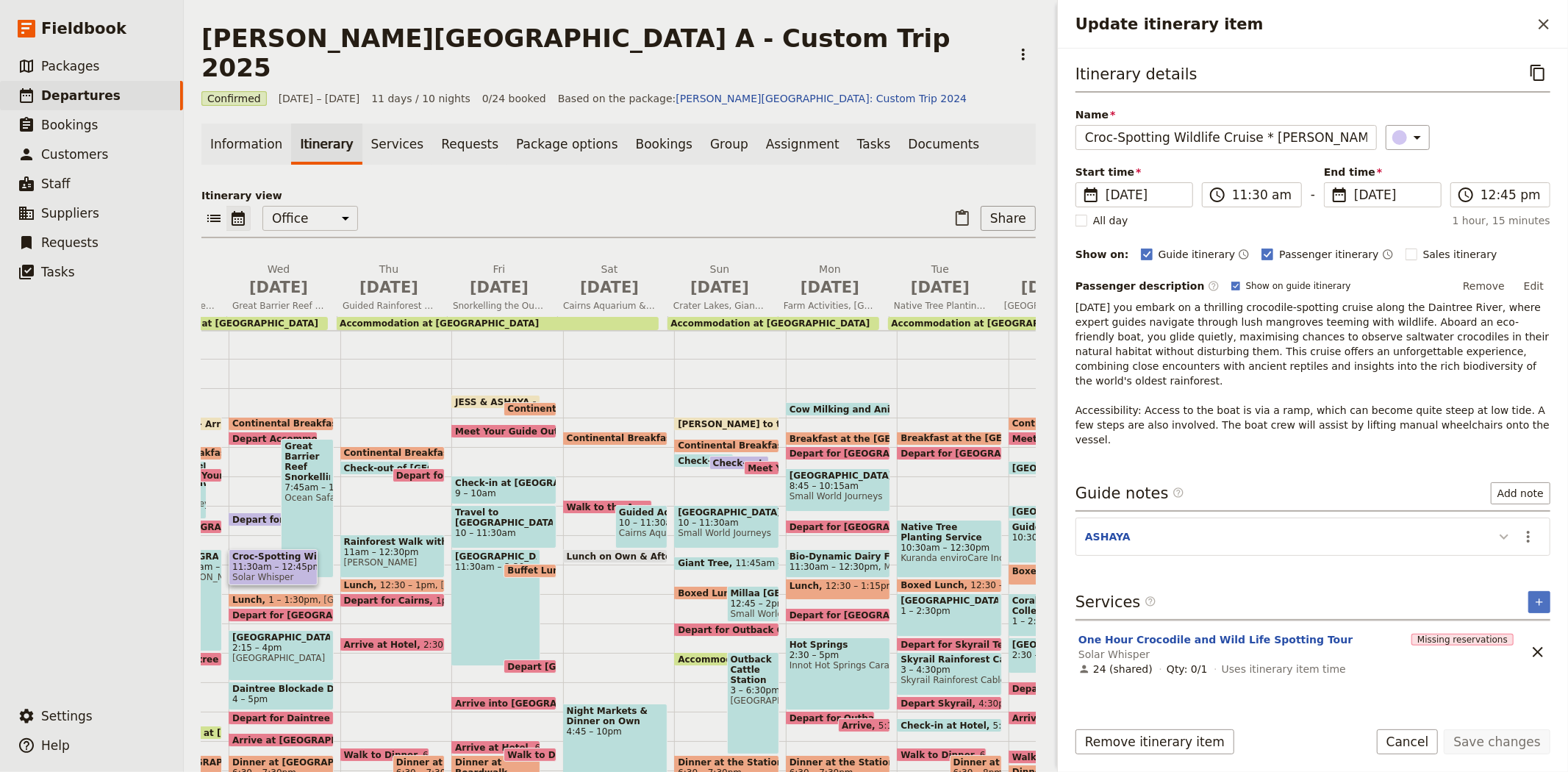
click at [1510, 528] on icon "Update itinerary item" at bounding box center [1504, 536] width 17 height 17
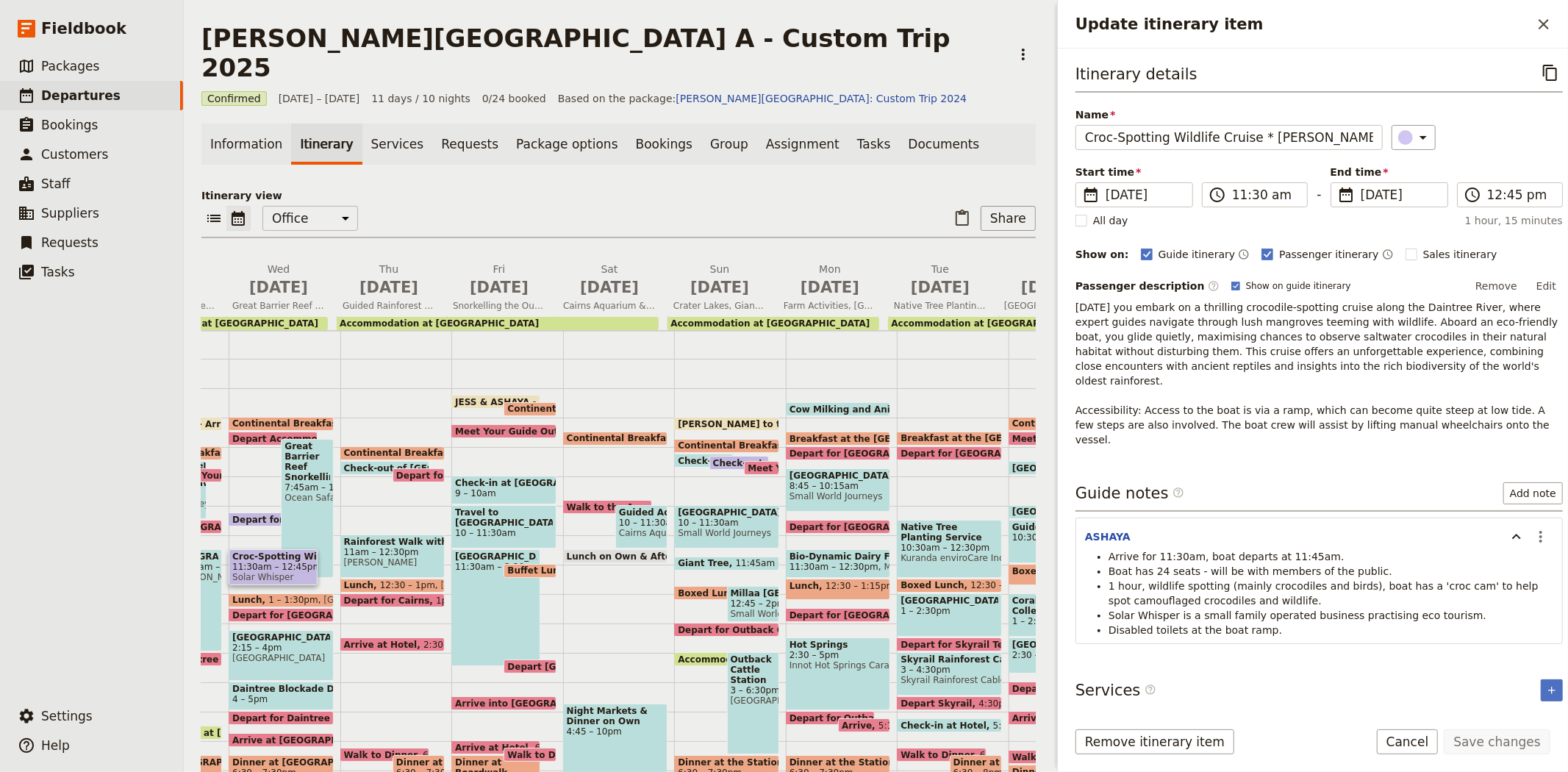
click at [250, 515] on span "Depart for Croc Cruise *[PERSON_NAME]" at bounding box center [336, 519] width 208 height 9
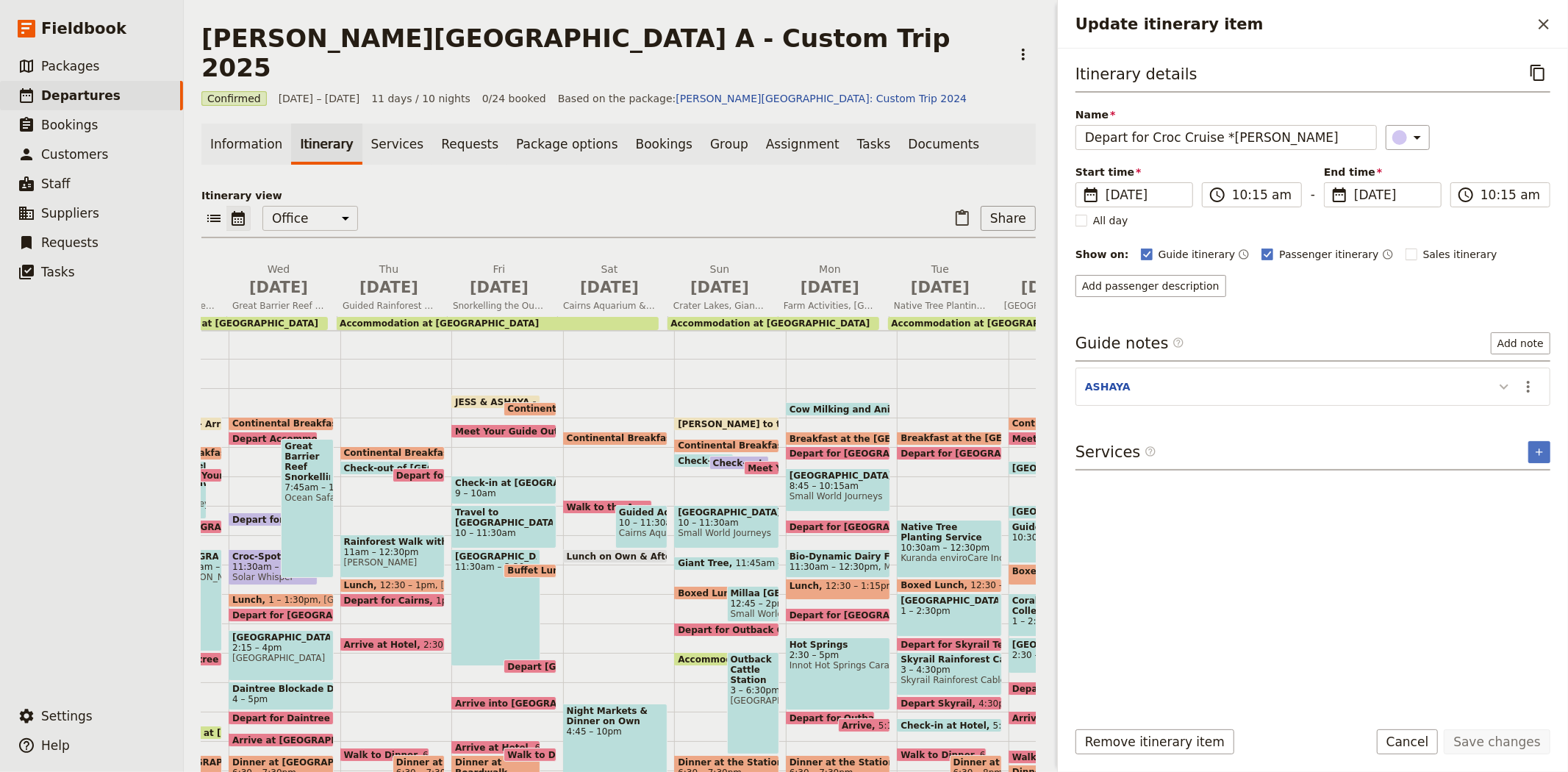
click at [1503, 393] on icon "Update itinerary item" at bounding box center [1504, 386] width 17 height 17
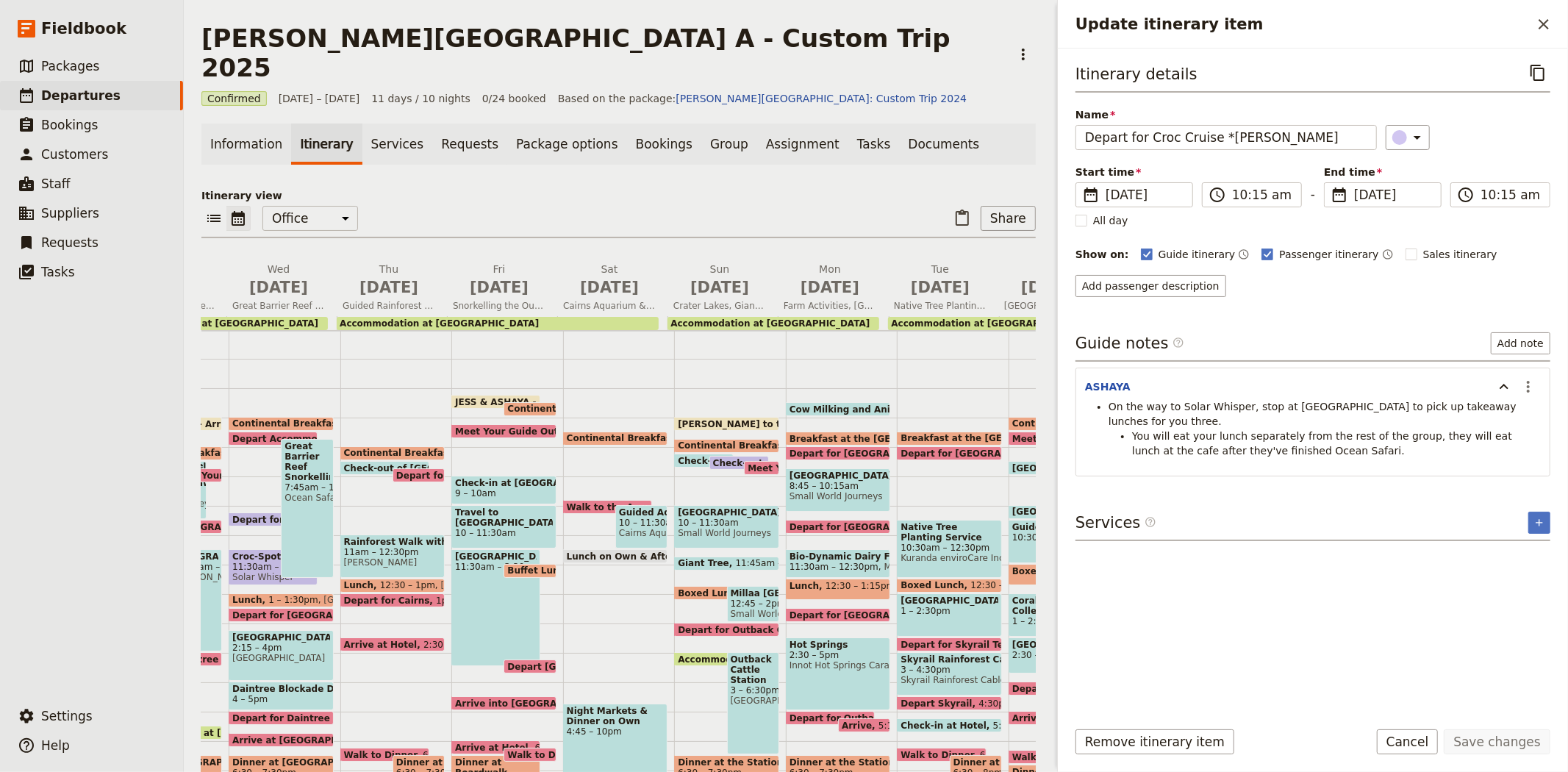
scroll to position [201, 0]
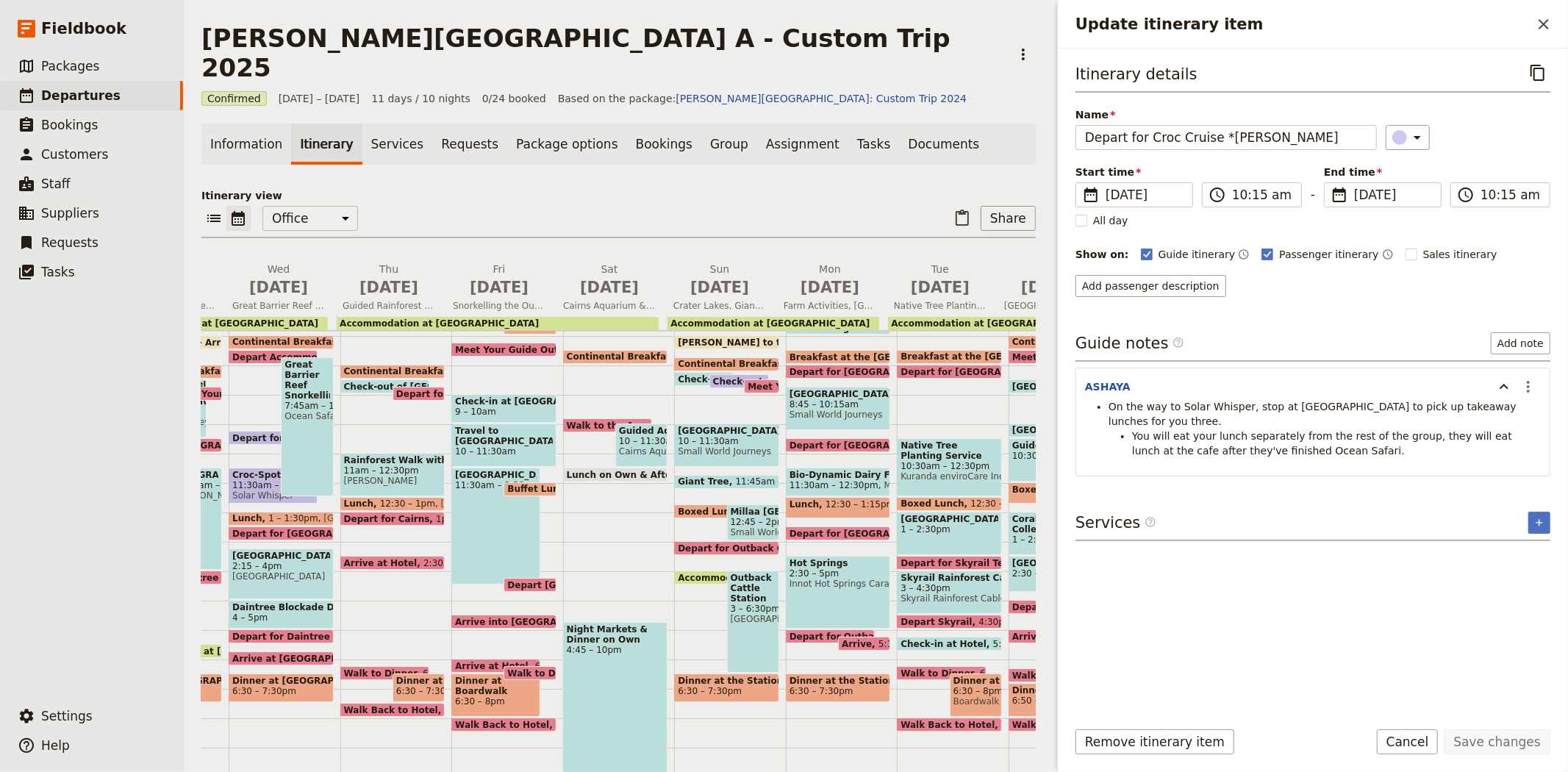
click at [458, 188] on p "Itinerary view" at bounding box center [618, 195] width 834 height 15
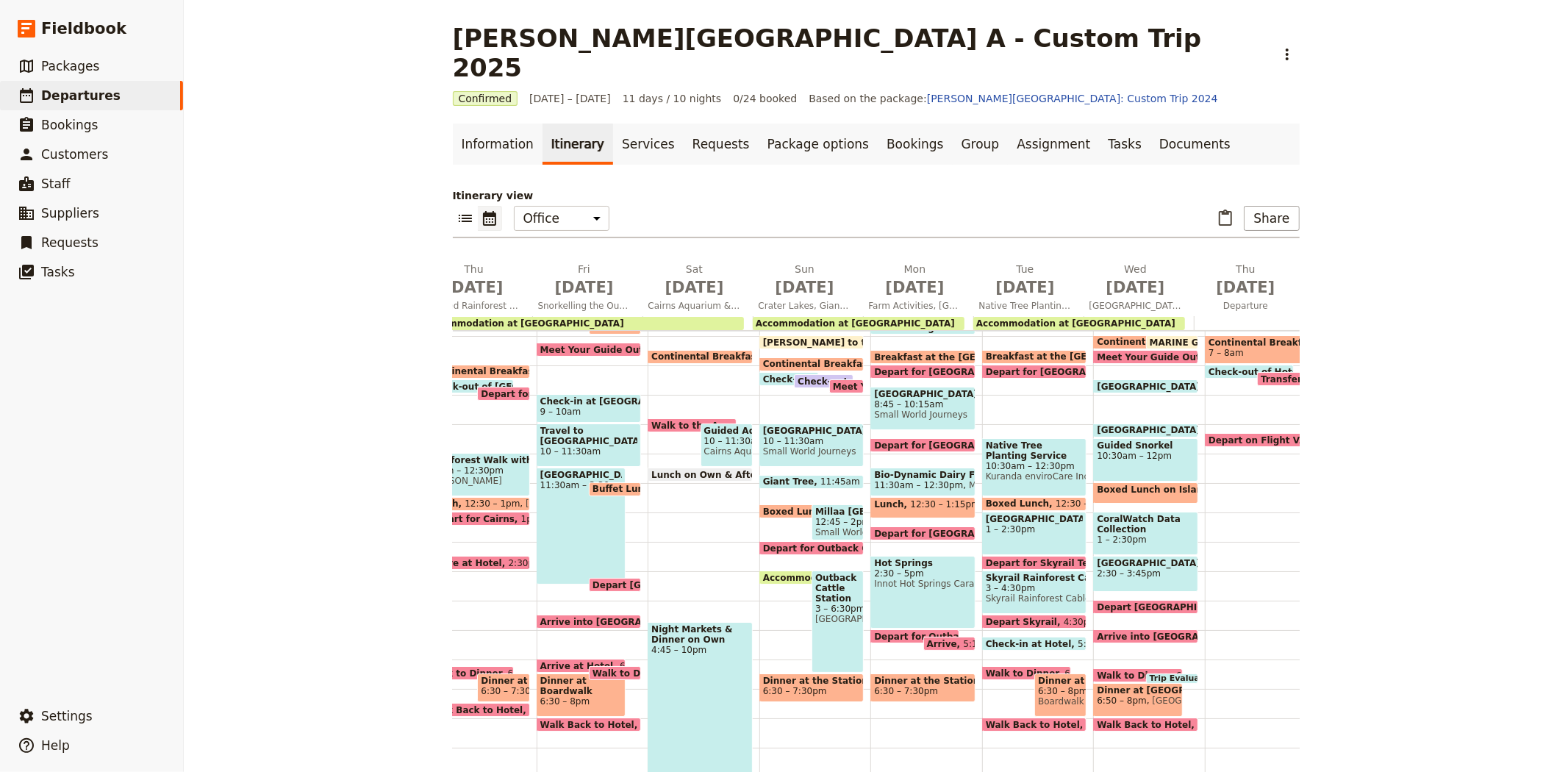
scroll to position [0, 422]
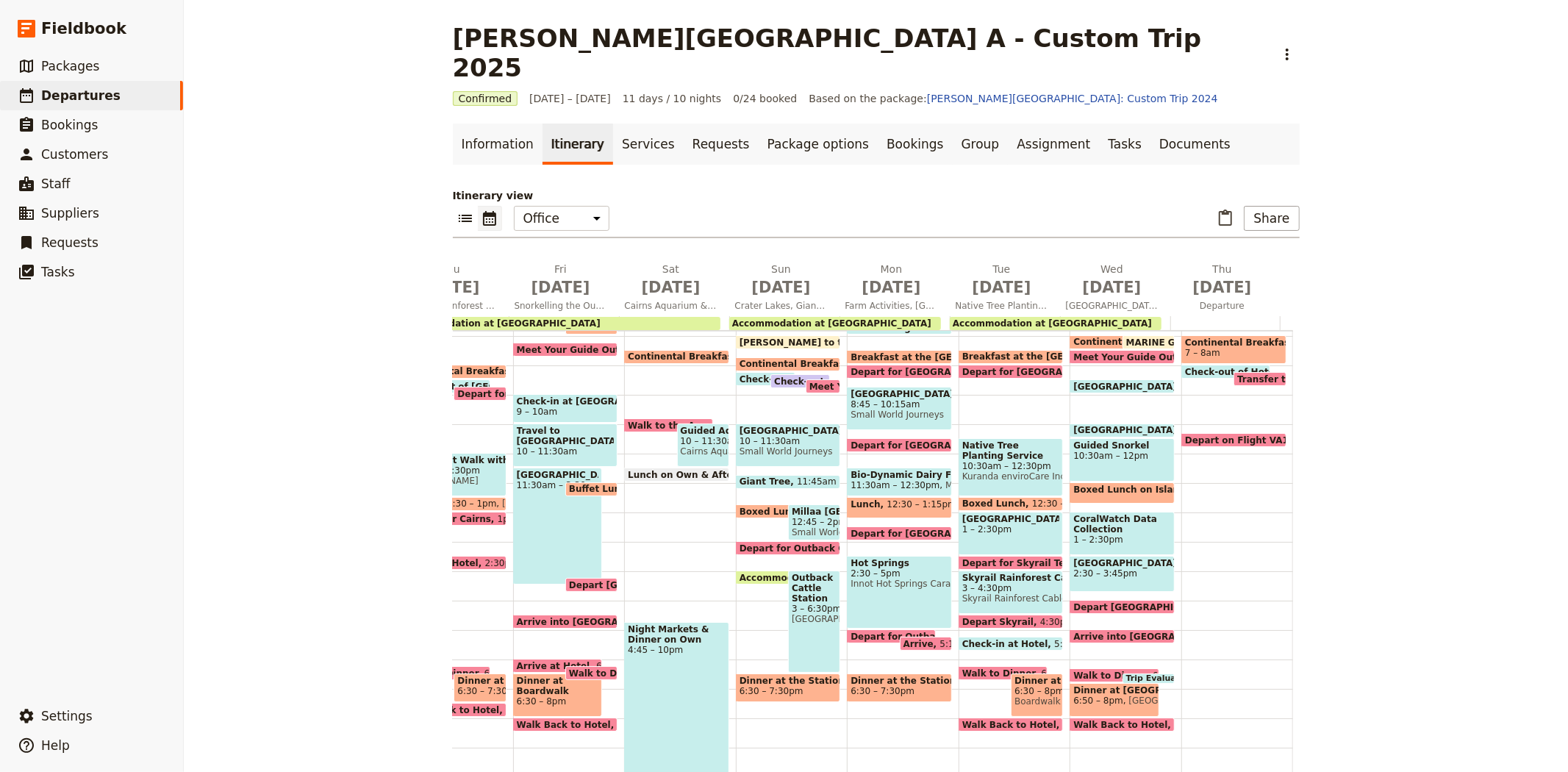
click at [542, 446] on span "10 – 11:30am" at bounding box center [566, 451] width 98 height 10
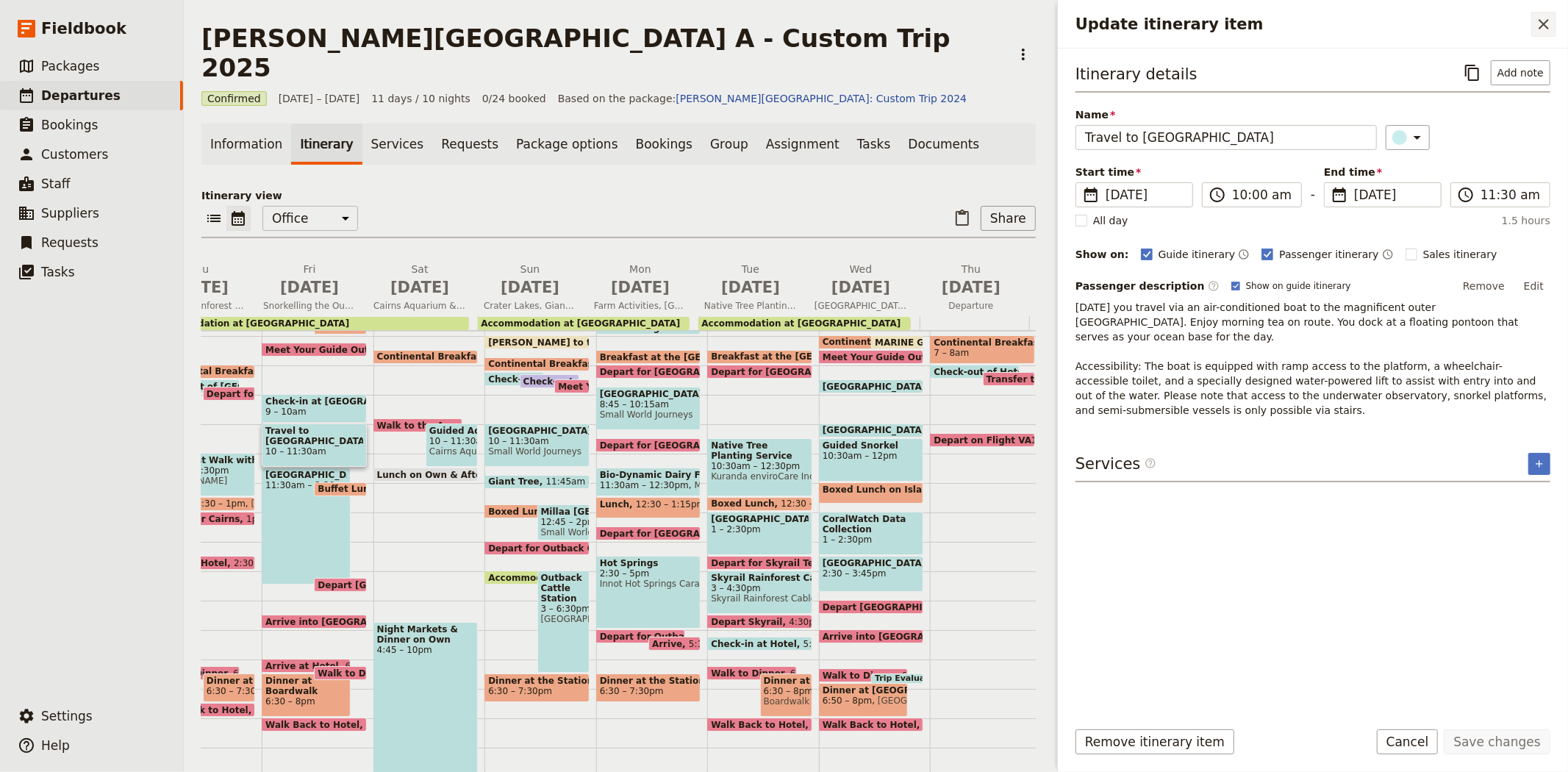
click at [1544, 27] on icon "Close drawer" at bounding box center [1544, 24] width 17 height 17
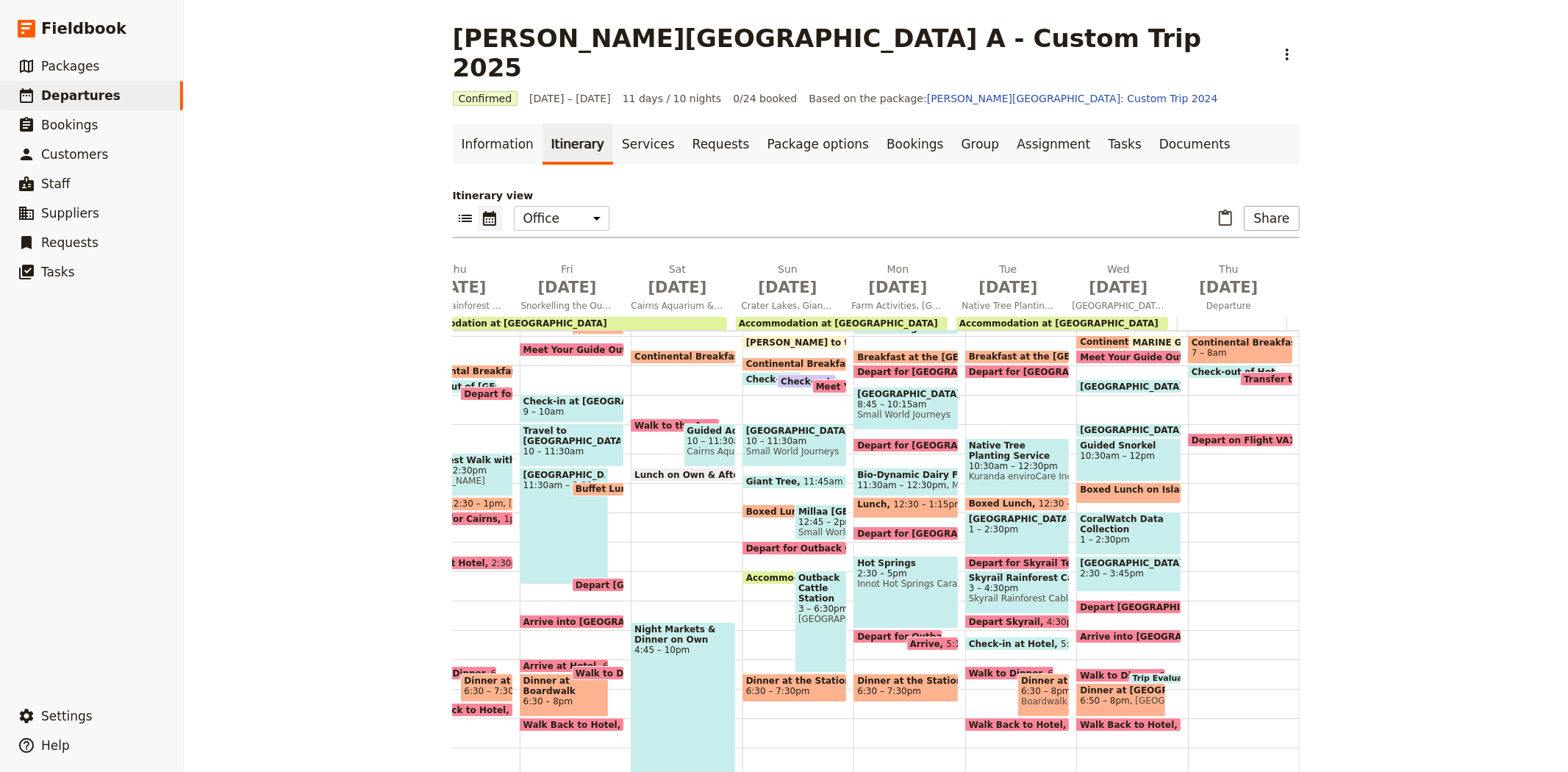
scroll to position [0, 413]
click at [305, 505] on div "[PERSON_NAME][GEOGRAPHIC_DATA] A - Custom Trip 2025 ​ Confirmed [DATE] – [DATE]…" at bounding box center [876, 386] width 1385 height 772
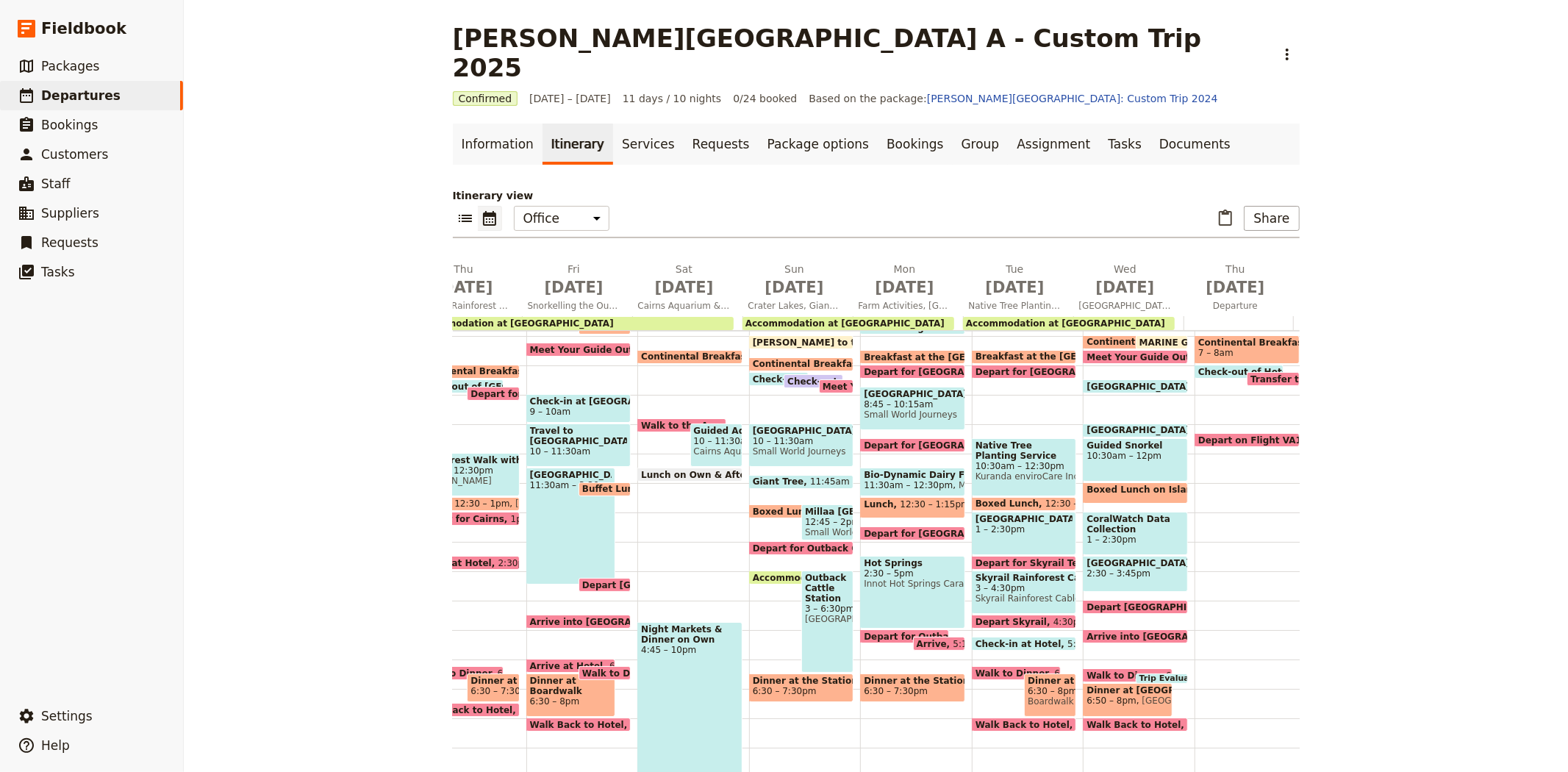
scroll to position [0, 412]
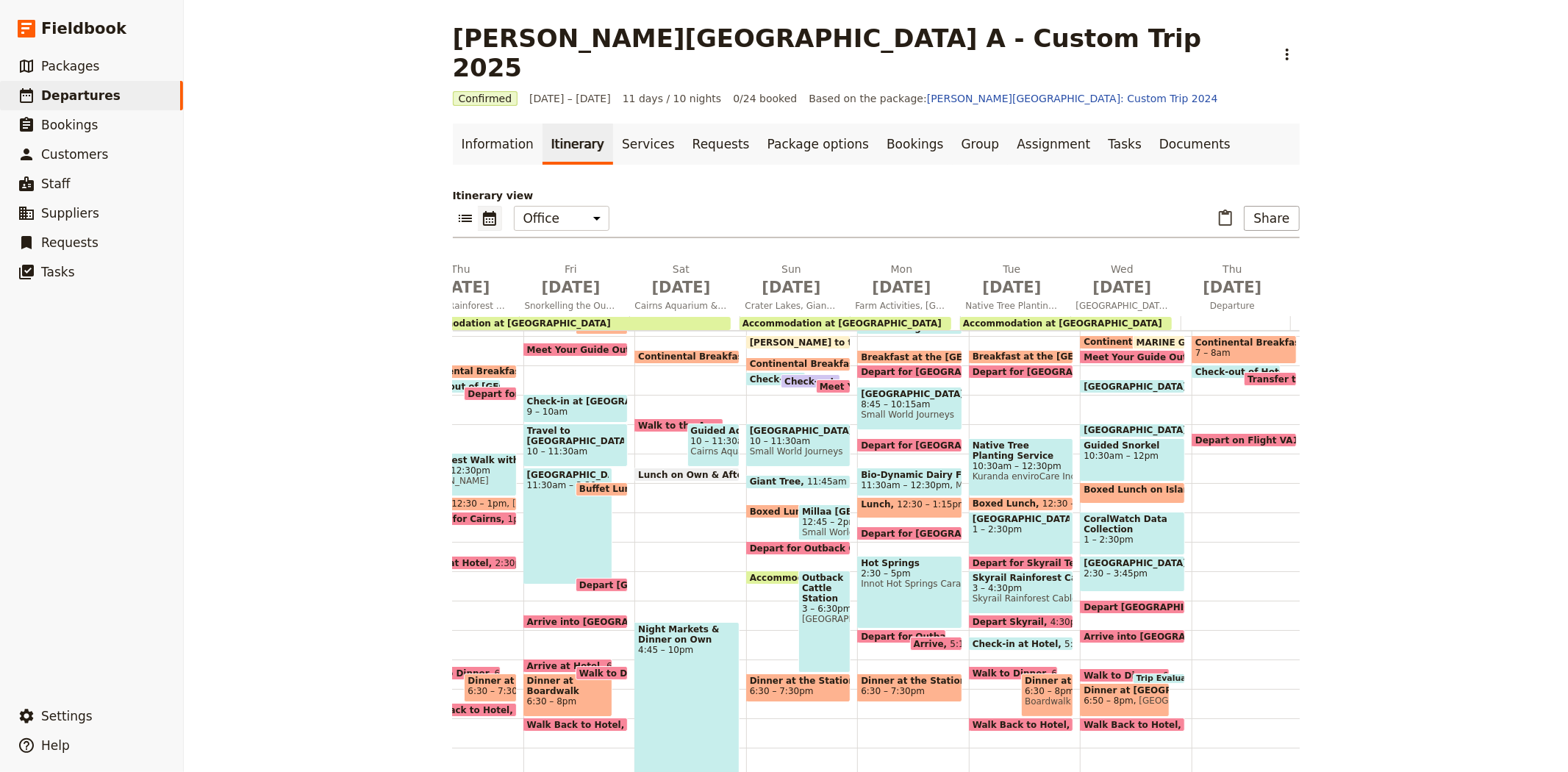
click at [235, 516] on div "[PERSON_NAME][GEOGRAPHIC_DATA] A - Custom Trip 2025 ​ Confirmed [DATE] – [DATE]…" at bounding box center [876, 386] width 1385 height 772
click at [984, 440] on span "Native Tree Planting Service Work" at bounding box center [1022, 450] width 98 height 21
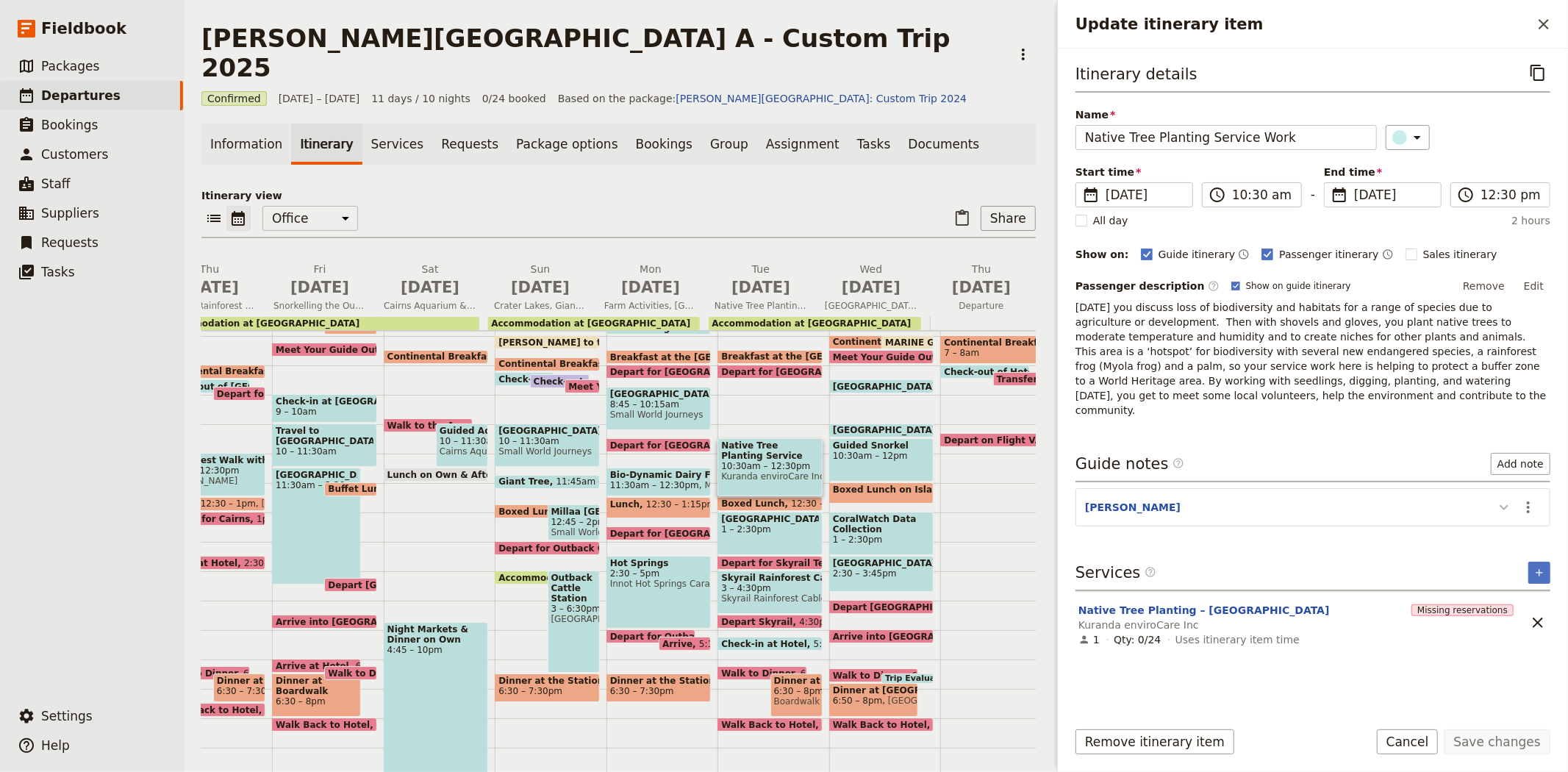
click at [1504, 498] on icon "Update itinerary item" at bounding box center [1504, 507] width 17 height 17
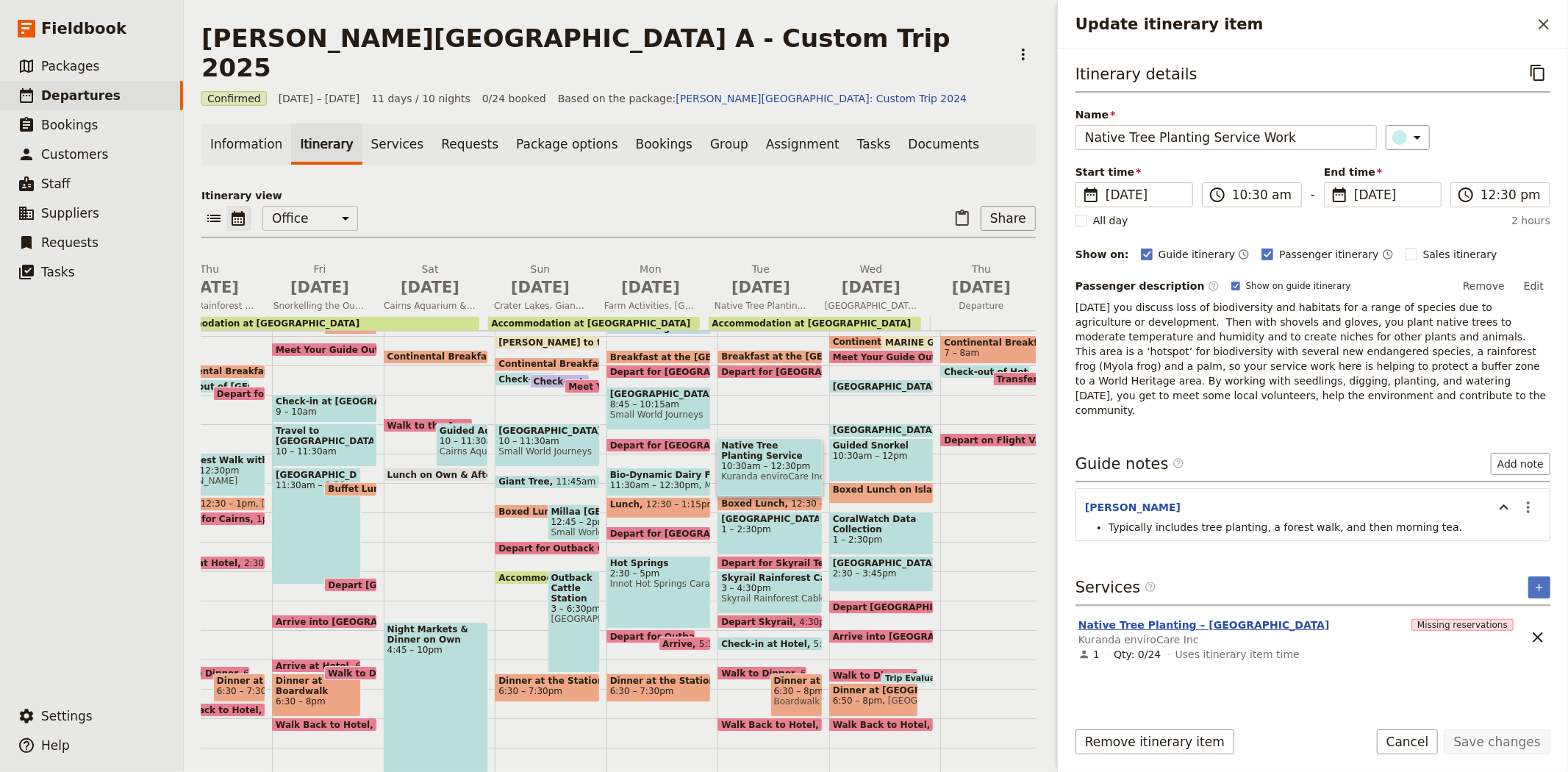
click at [1157, 617] on button "Native Tree Planting – [GEOGRAPHIC_DATA]" at bounding box center [1205, 624] width 251 height 15
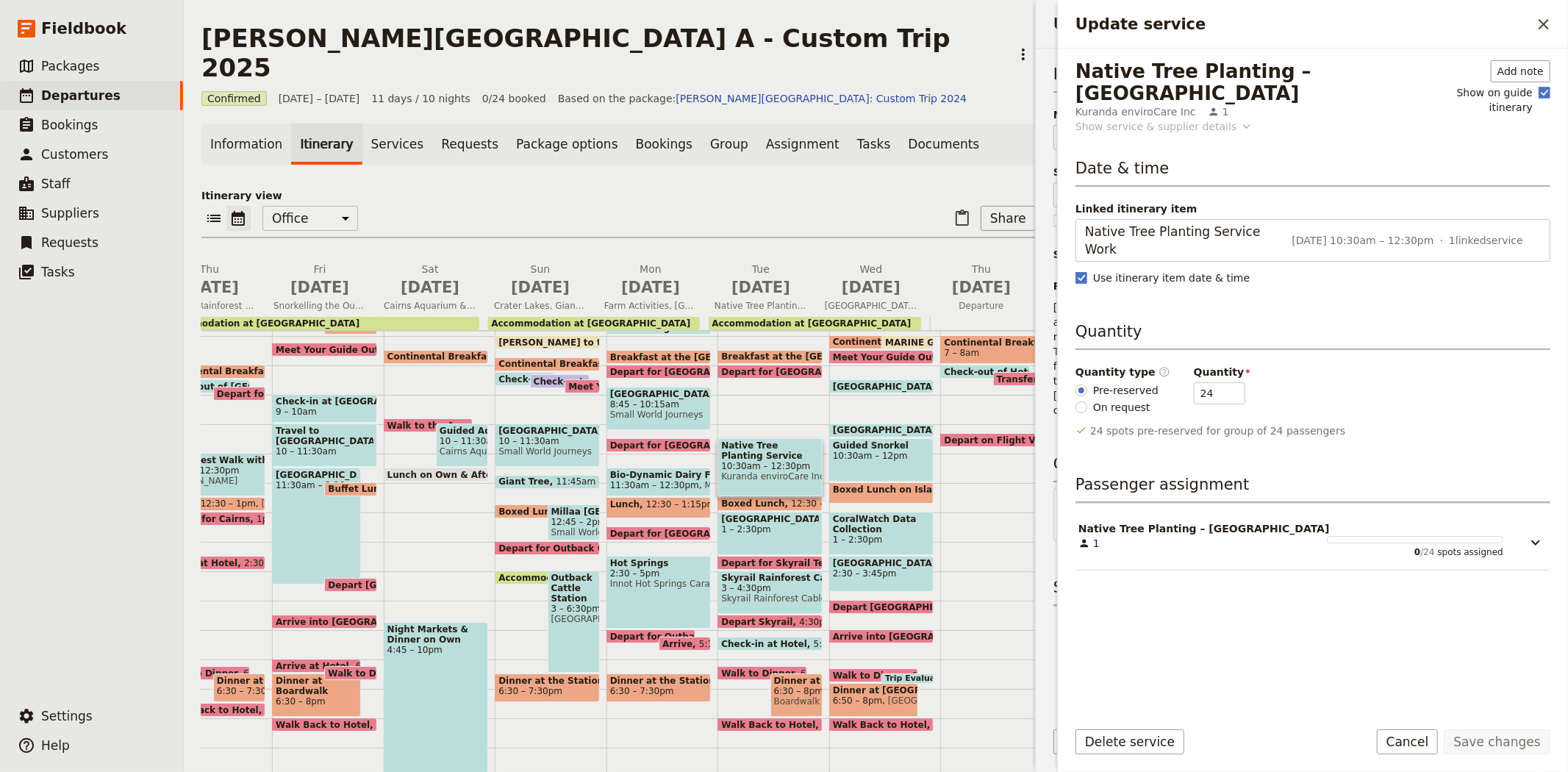
click at [1165, 119] on div "Show service & supplier details" at bounding box center [1156, 126] width 161 height 15
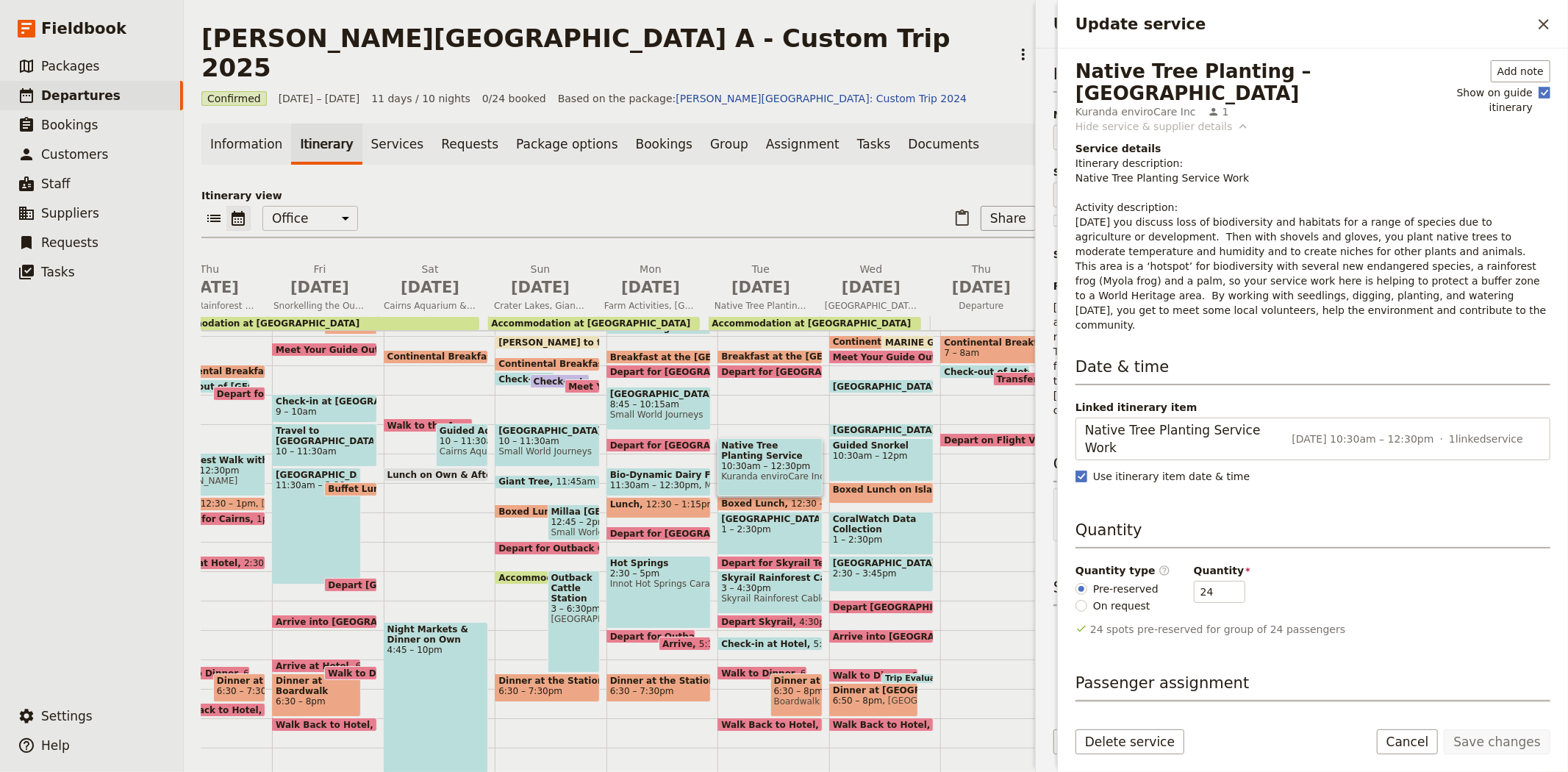
click at [1165, 119] on div "Hide service & supplier details" at bounding box center [1154, 126] width 158 height 15
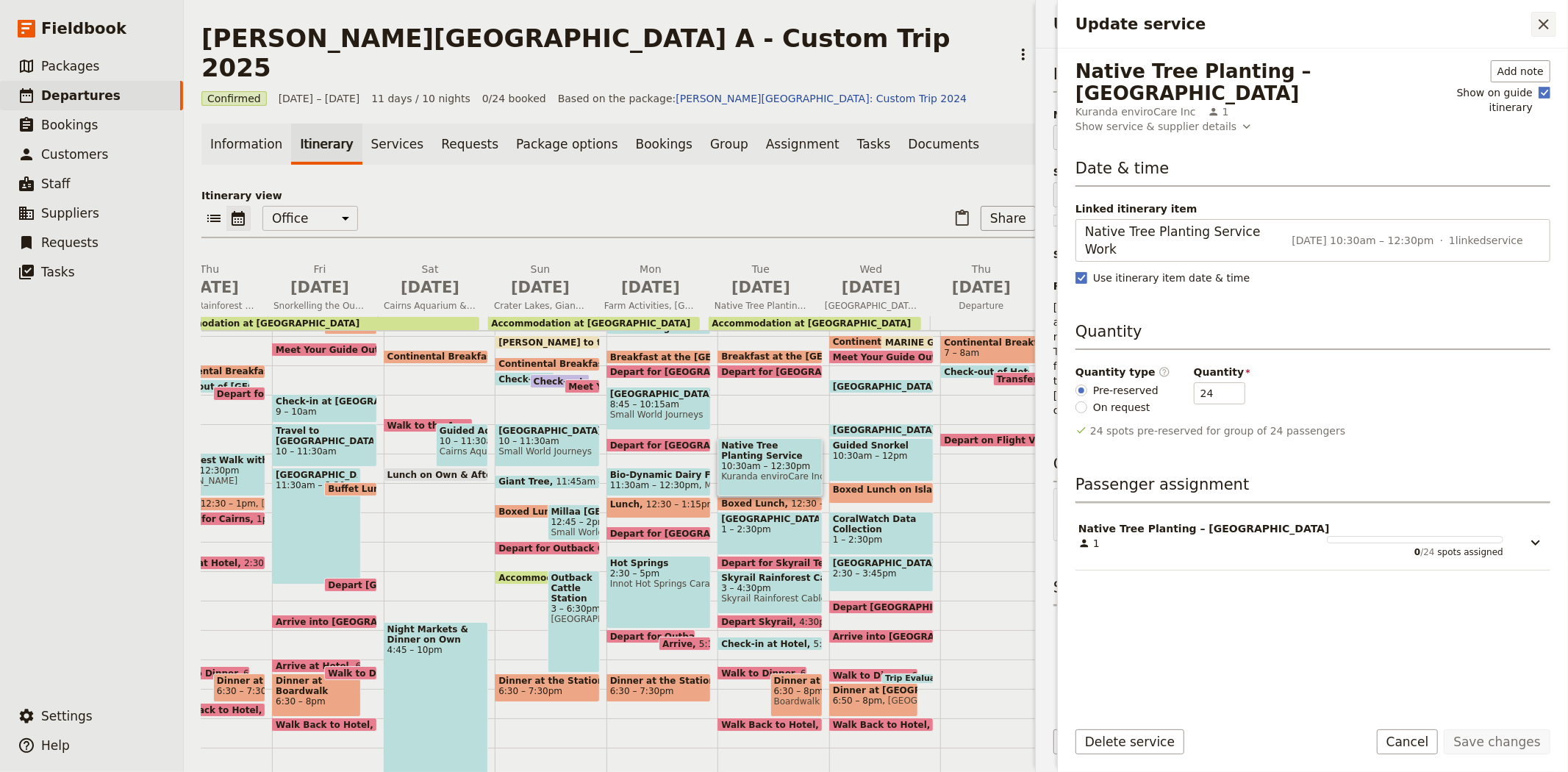
click at [1546, 17] on icon "Close drawer" at bounding box center [1544, 24] width 17 height 17
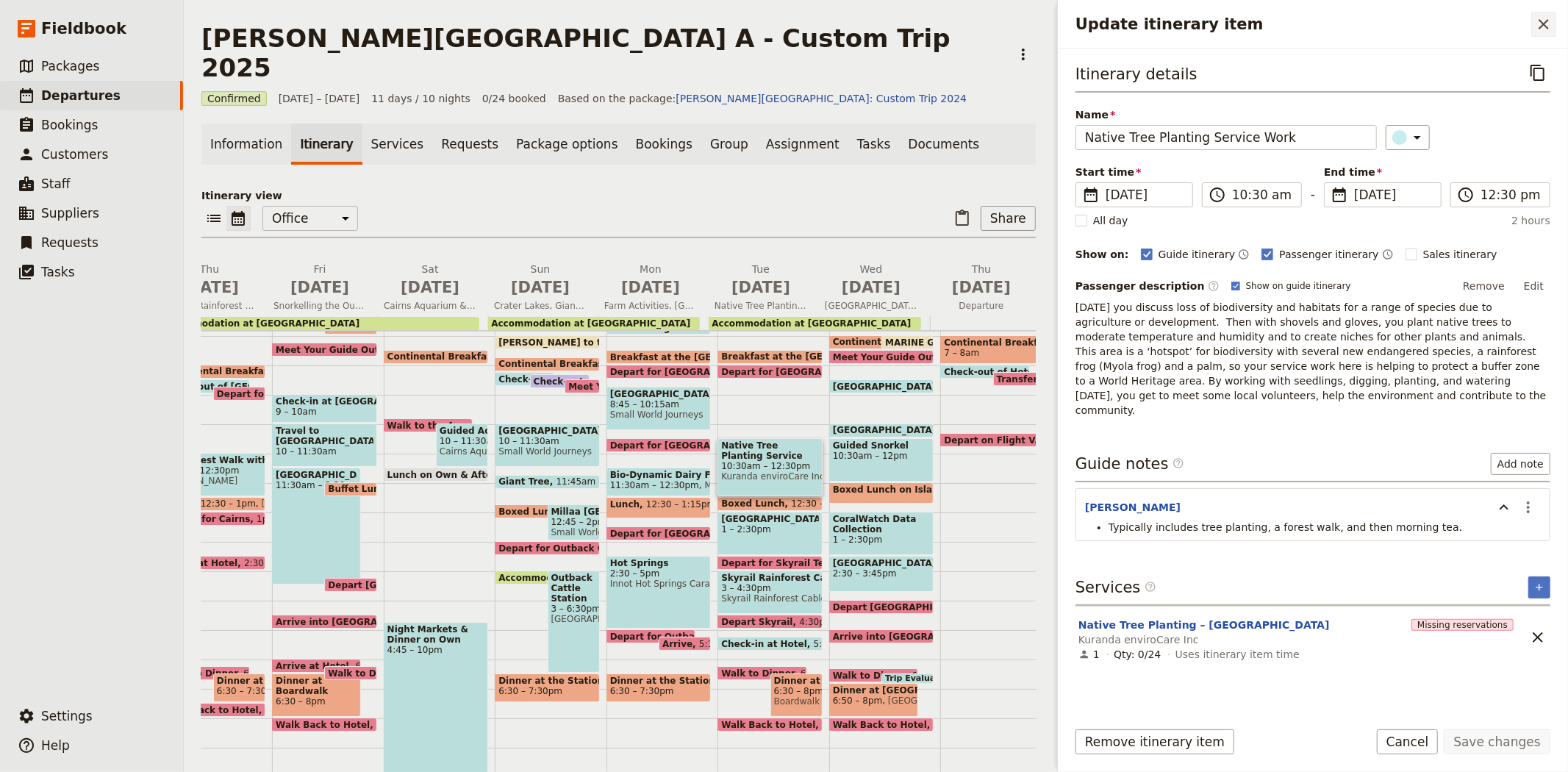
click at [1546, 21] on icon "Close drawer" at bounding box center [1544, 24] width 17 height 17
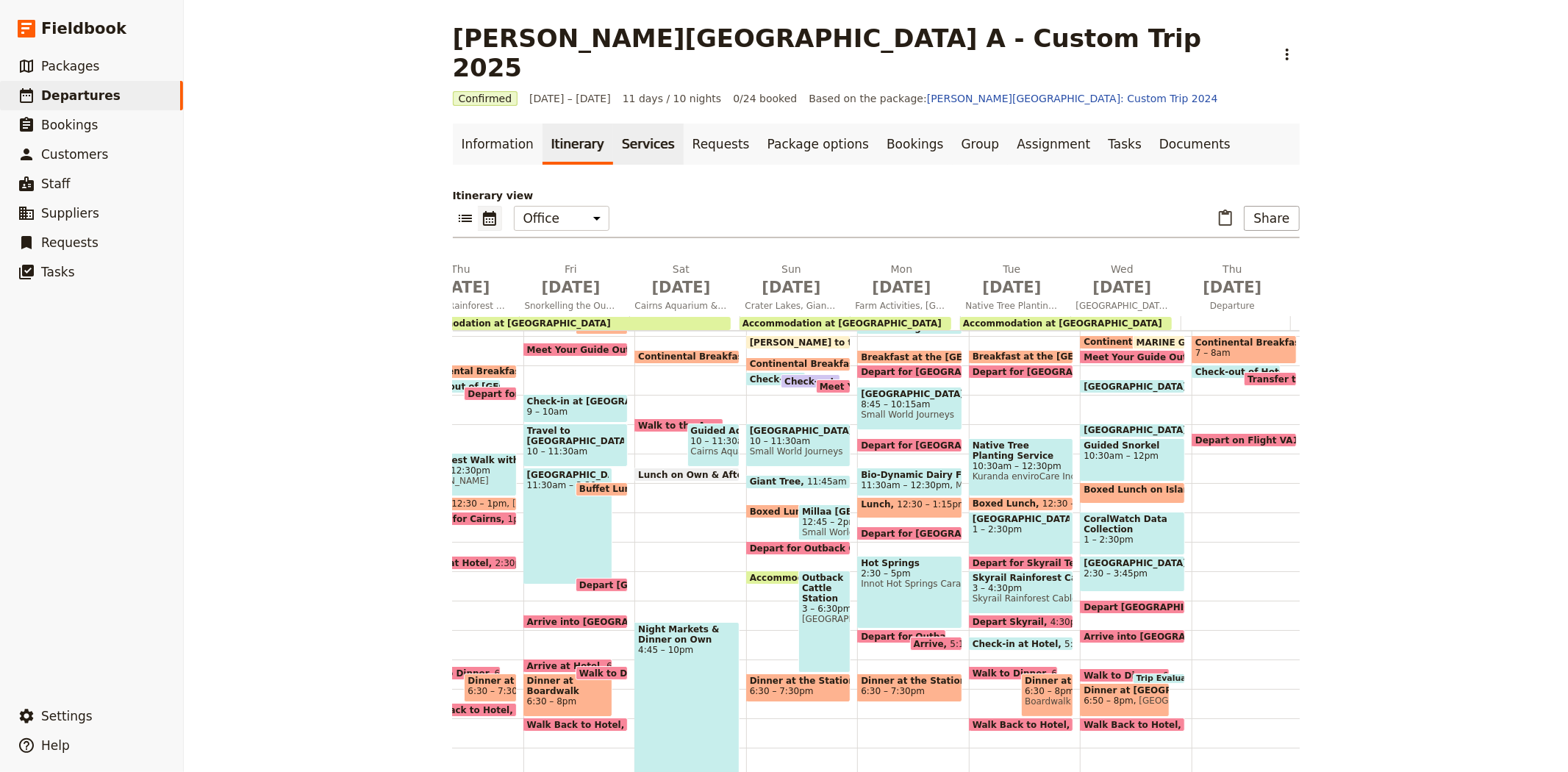
click at [622, 123] on link "Services" at bounding box center [648, 144] width 71 height 41
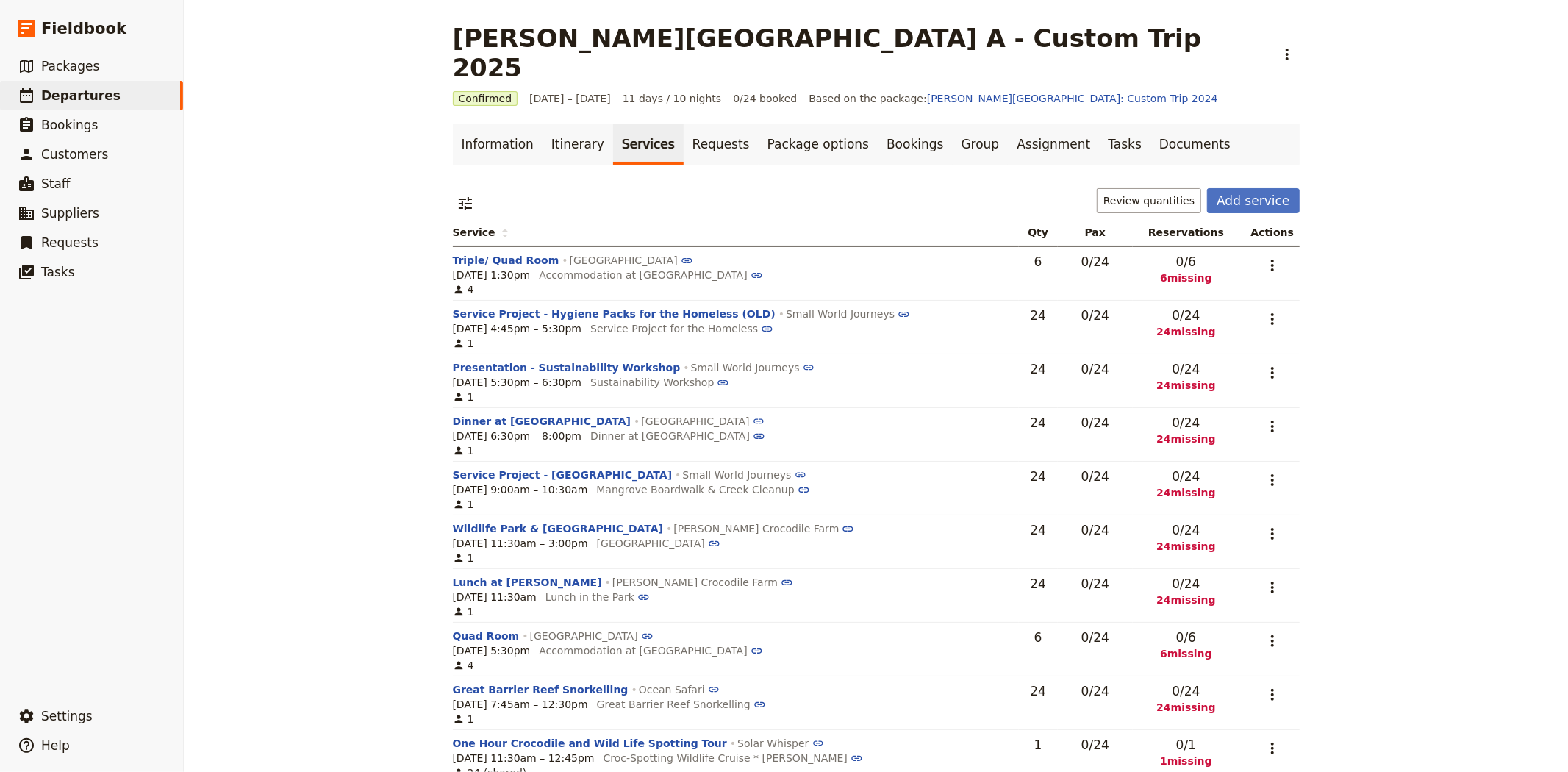
scroll to position [1420, 0]
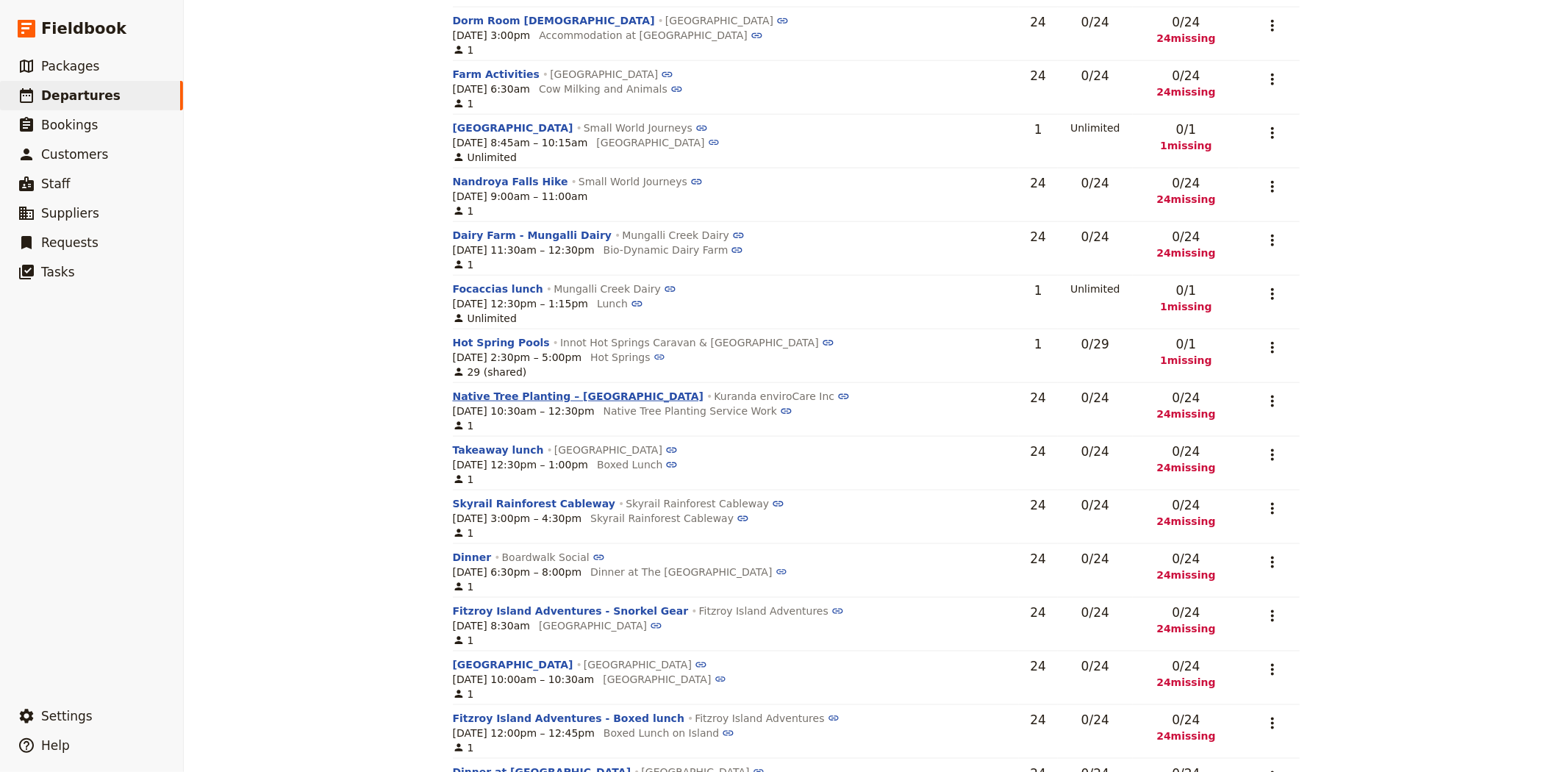
click at [555, 389] on button "Native Tree Planting – [GEOGRAPHIC_DATA]" at bounding box center [579, 396] width 251 height 15
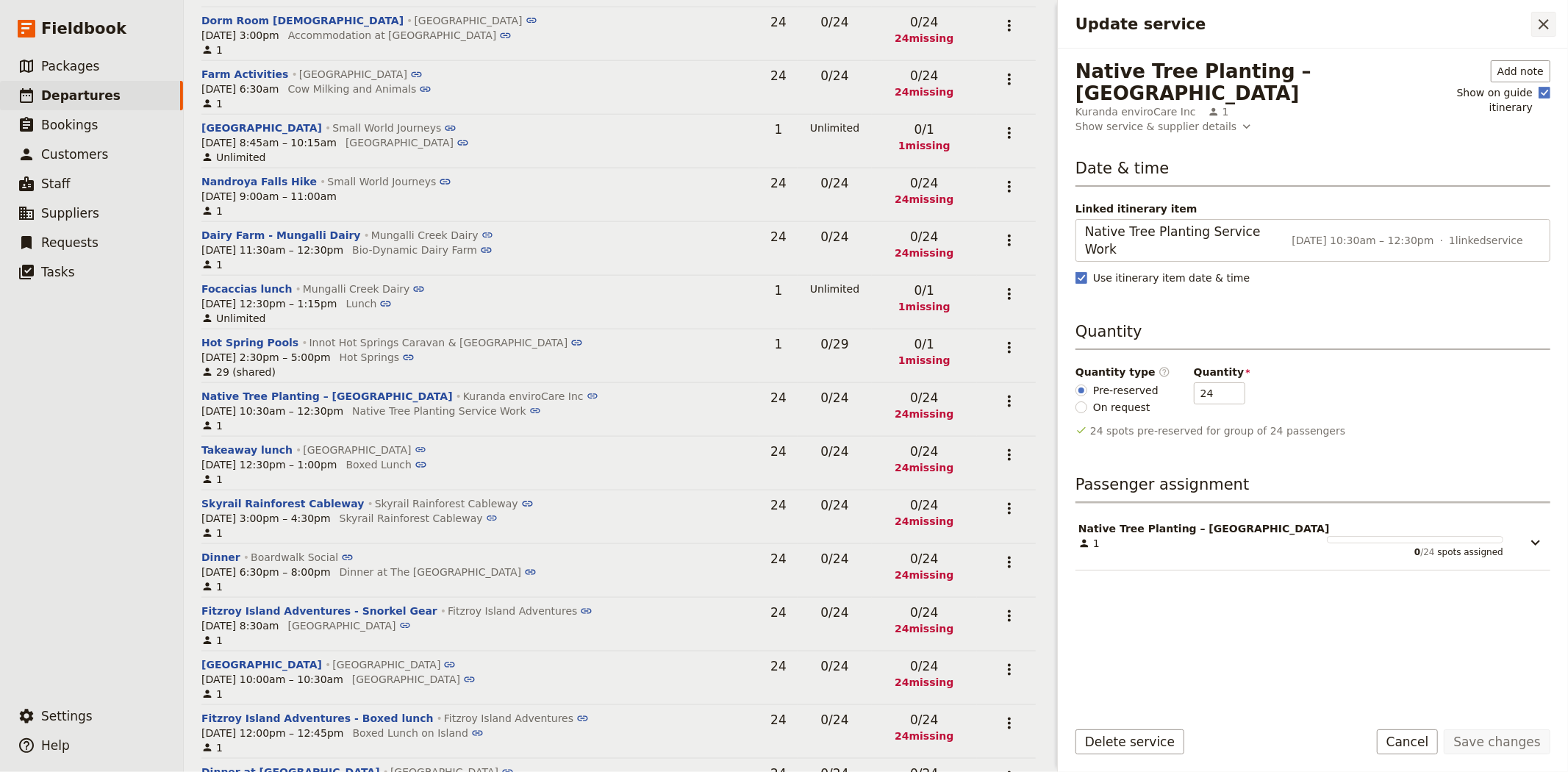
click at [1545, 19] on icon "Close drawer" at bounding box center [1544, 24] width 17 height 17
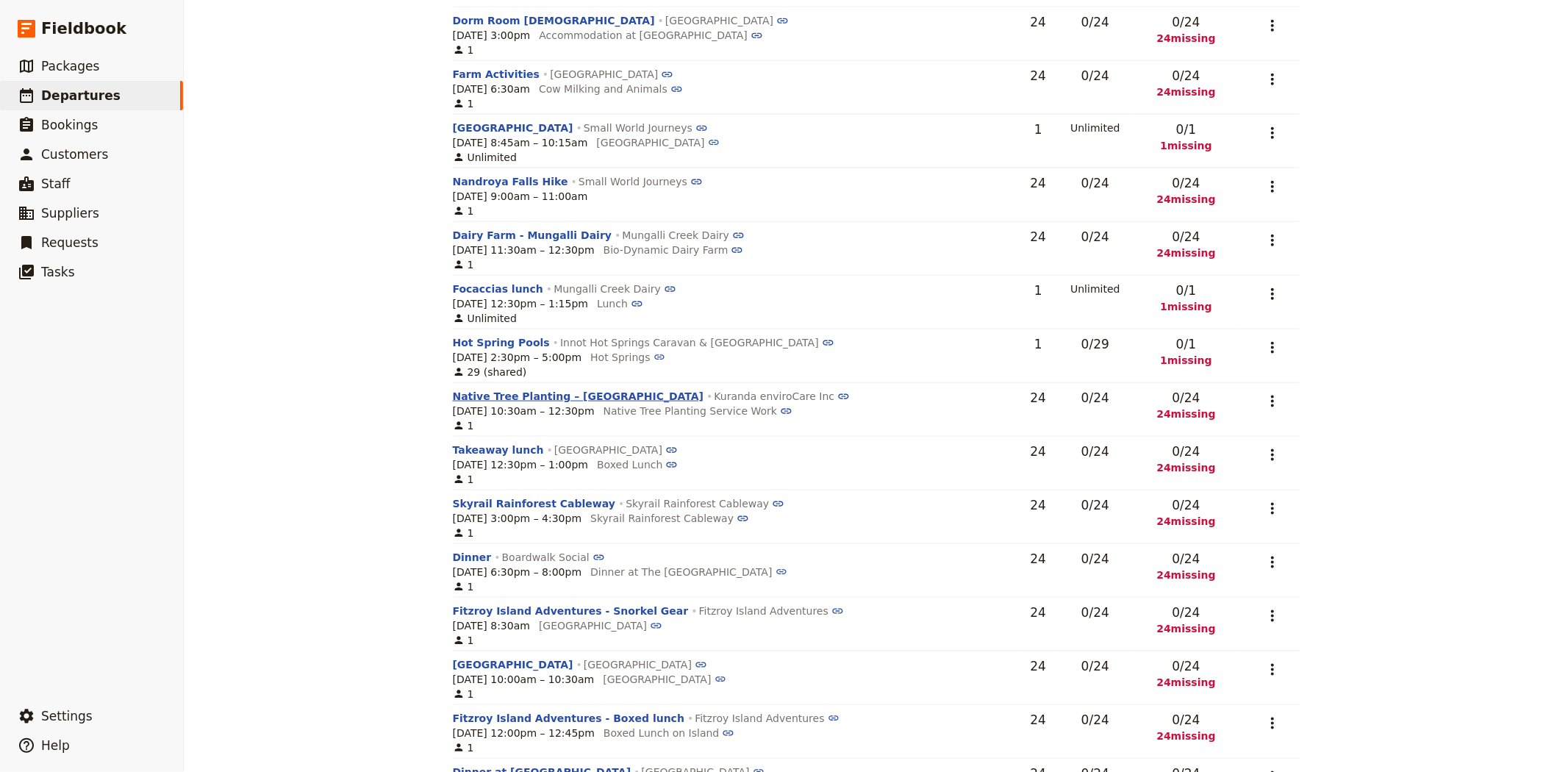
click at [508, 389] on button "Native Tree Planting – [GEOGRAPHIC_DATA]" at bounding box center [579, 396] width 251 height 15
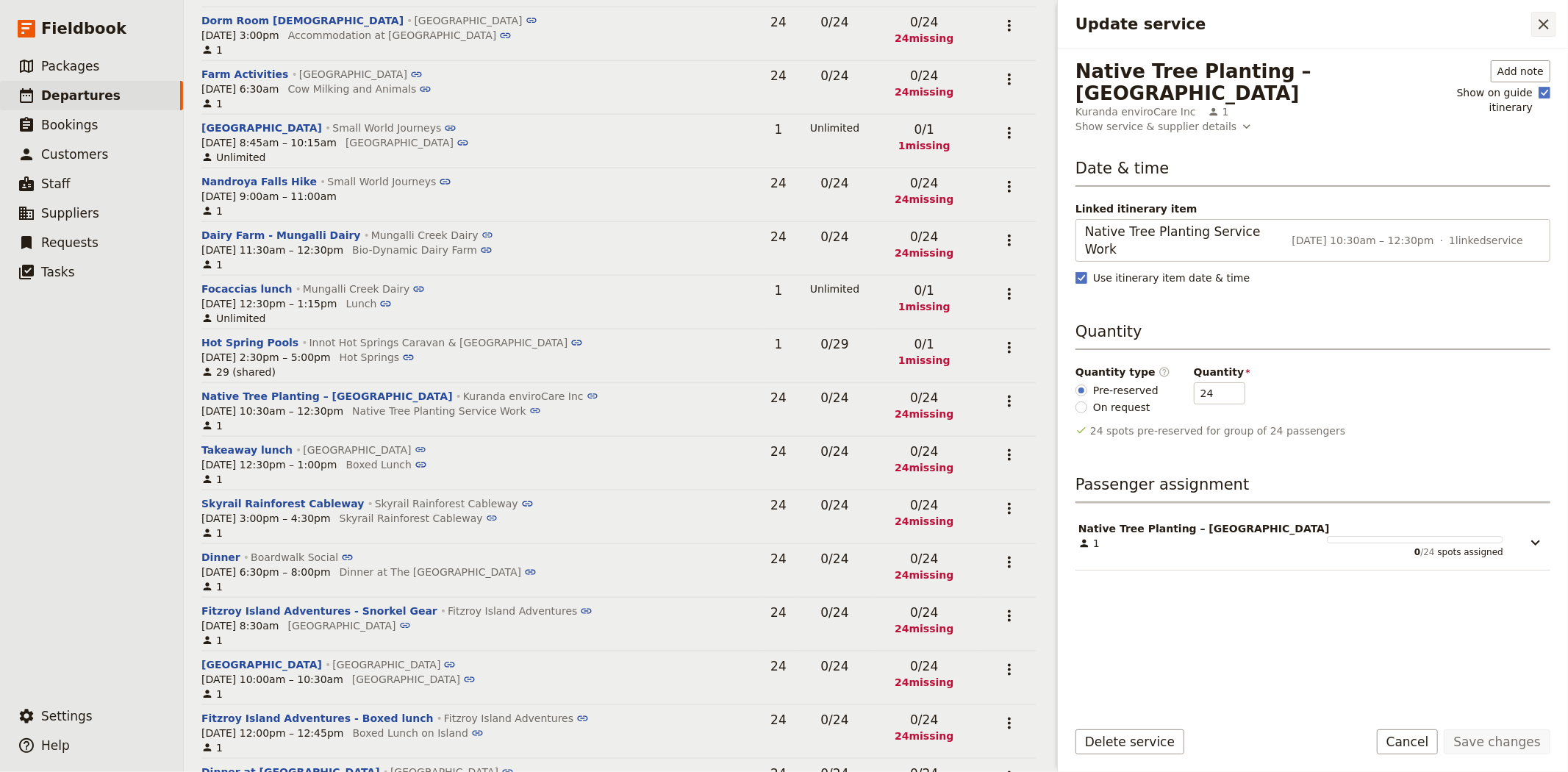
click at [1546, 28] on icon "Close drawer" at bounding box center [1544, 24] width 17 height 17
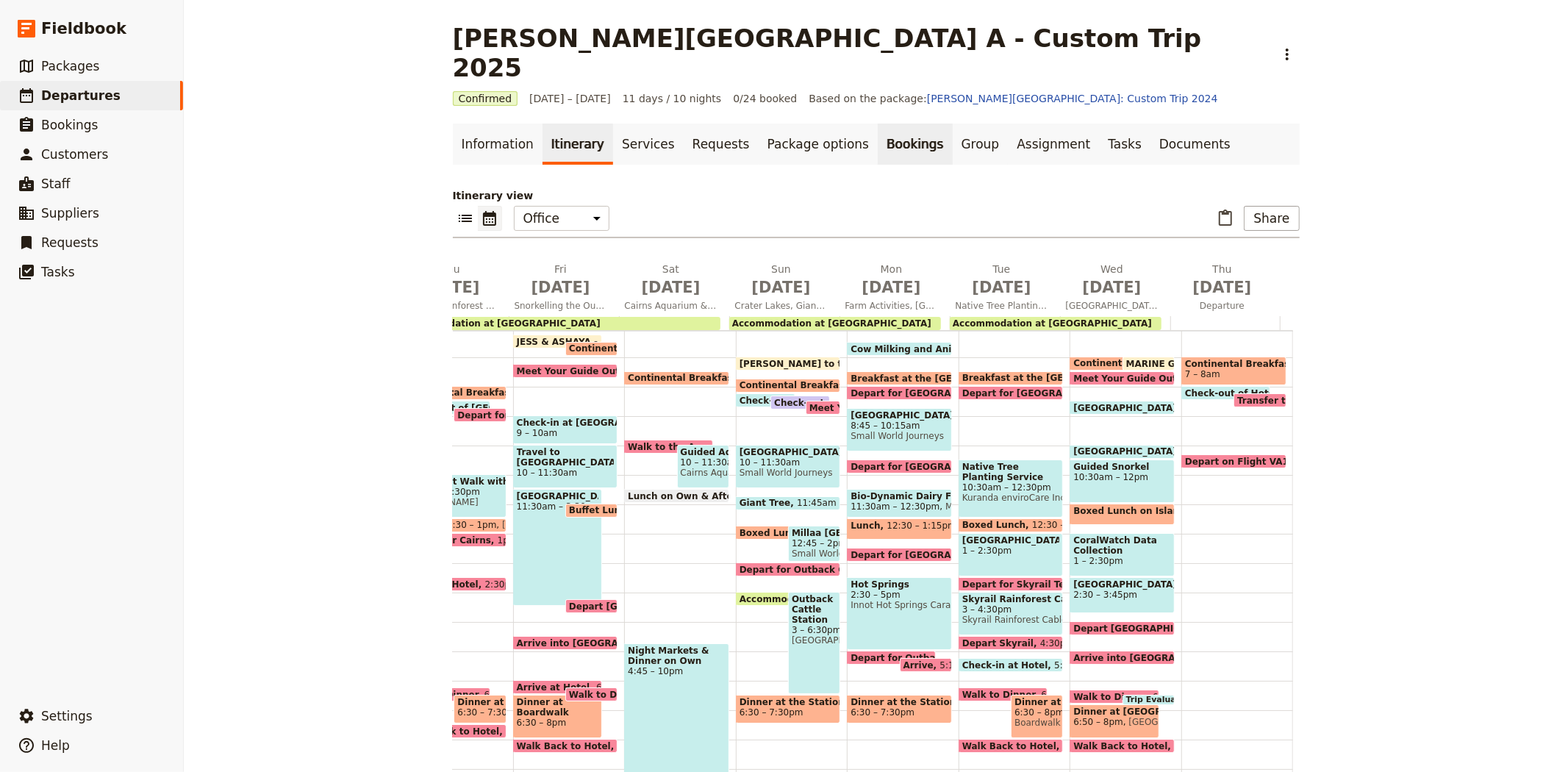
scroll to position [119, 0]
